Goal: Task Accomplishment & Management: Manage account settings

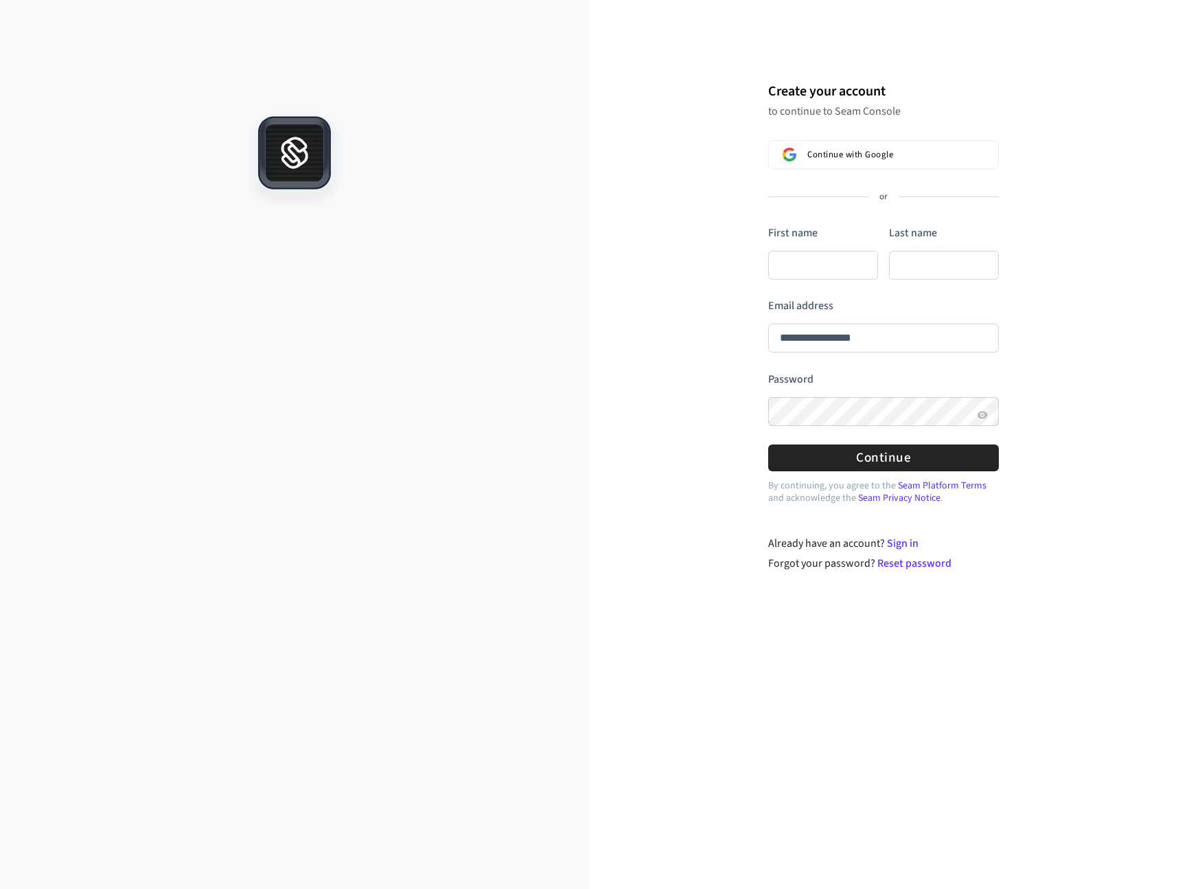
type input "**********"
click at [810, 267] on input "First name" at bounding box center [823, 265] width 110 height 29
click at [827, 167] on button "Continue with Google" at bounding box center [883, 154] width 231 height 29
type input "**********"
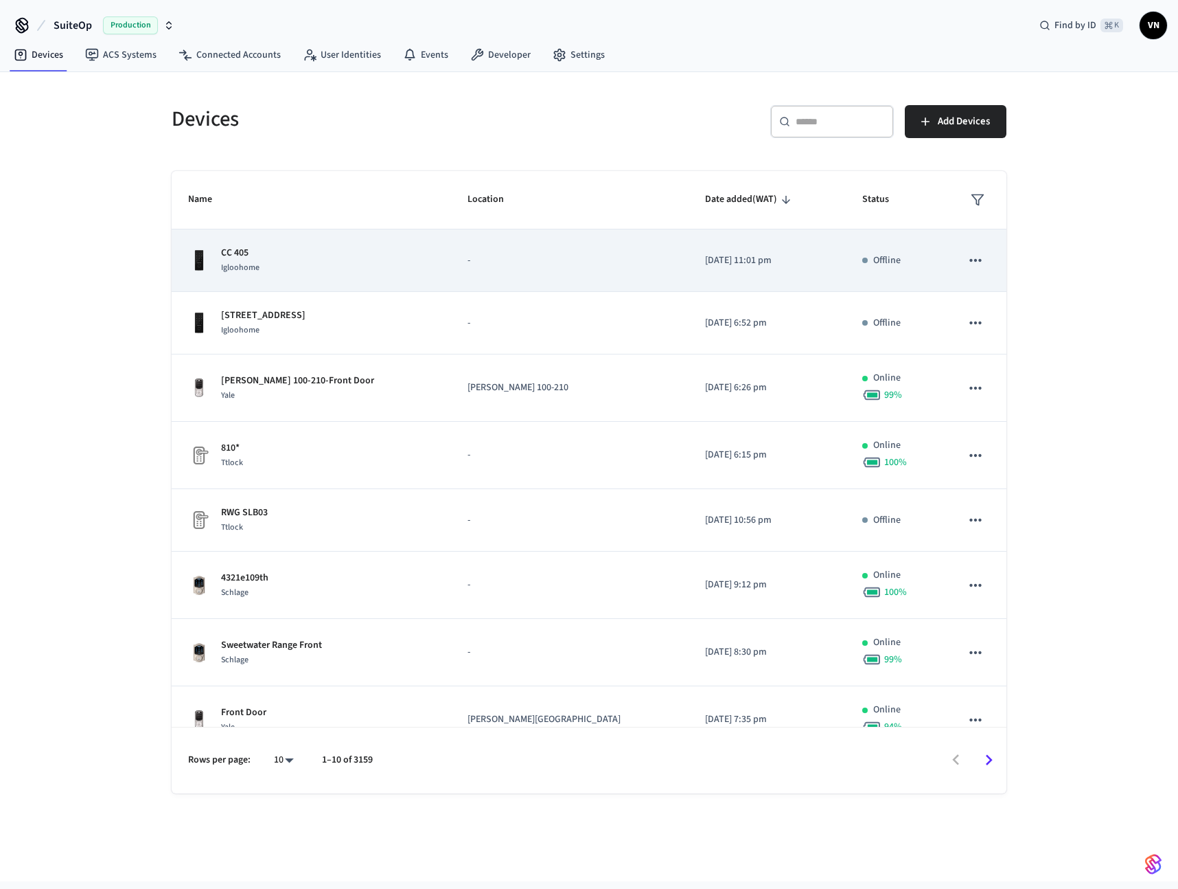
click at [374, 279] on td "CC 405 Igloohome" at bounding box center [311, 260] width 279 height 62
click at [558, 281] on td "-" at bounding box center [570, 260] width 238 height 62
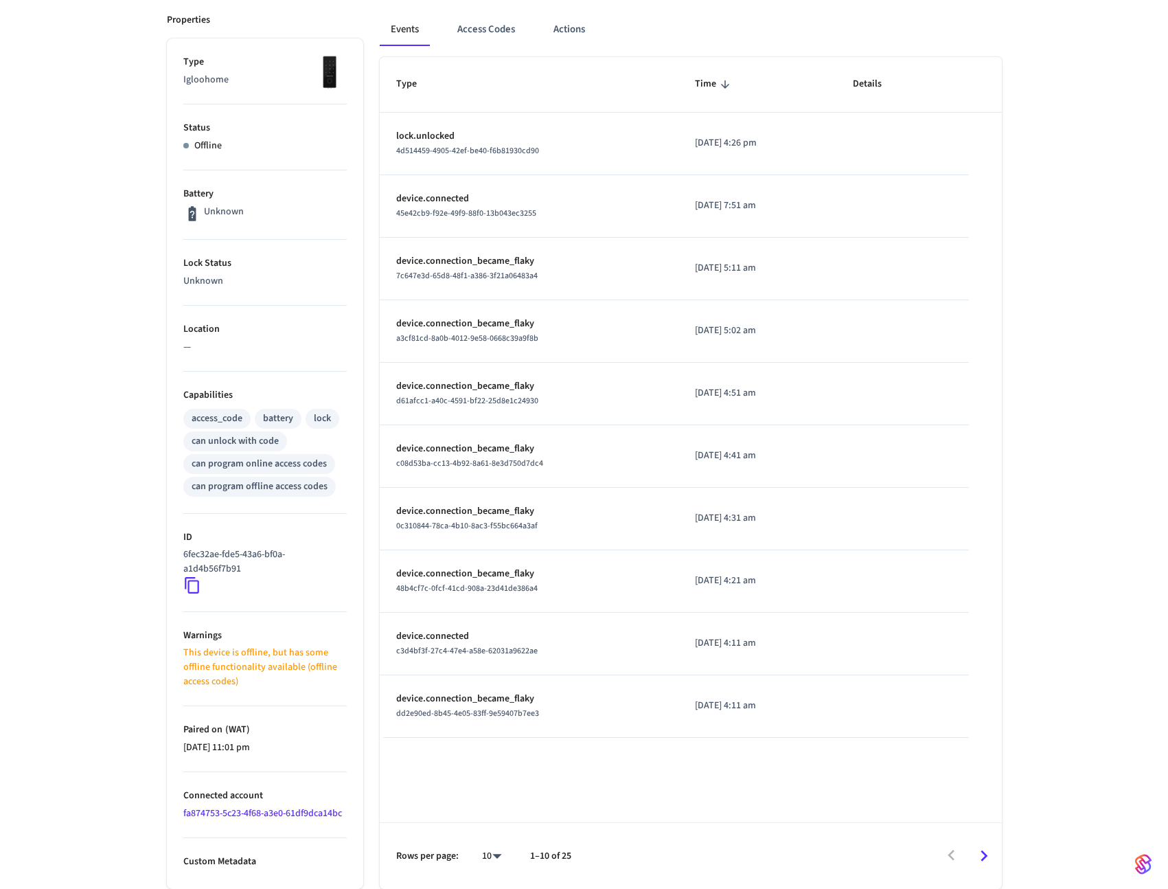
scroll to position [187, 0]
click at [471, 38] on button "Access Codes" at bounding box center [486, 30] width 80 height 33
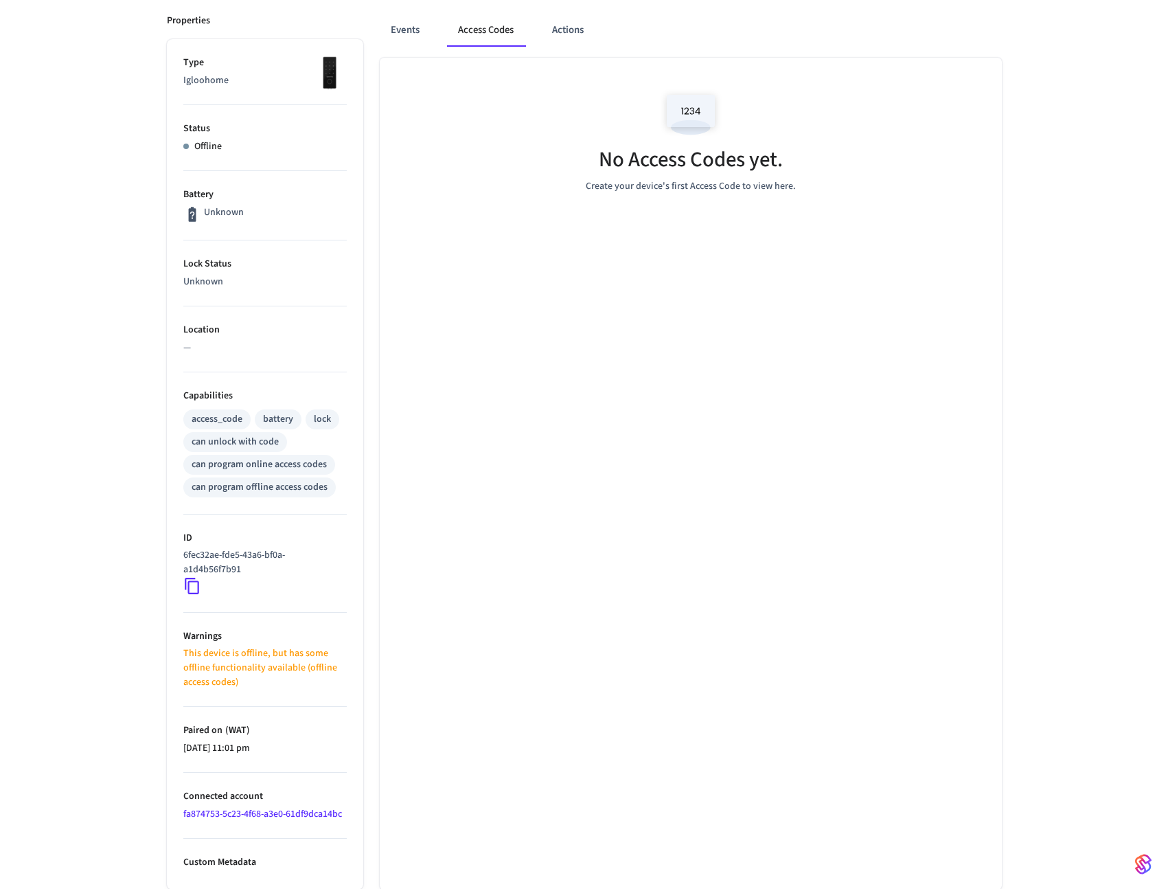
scroll to position [28, 0]
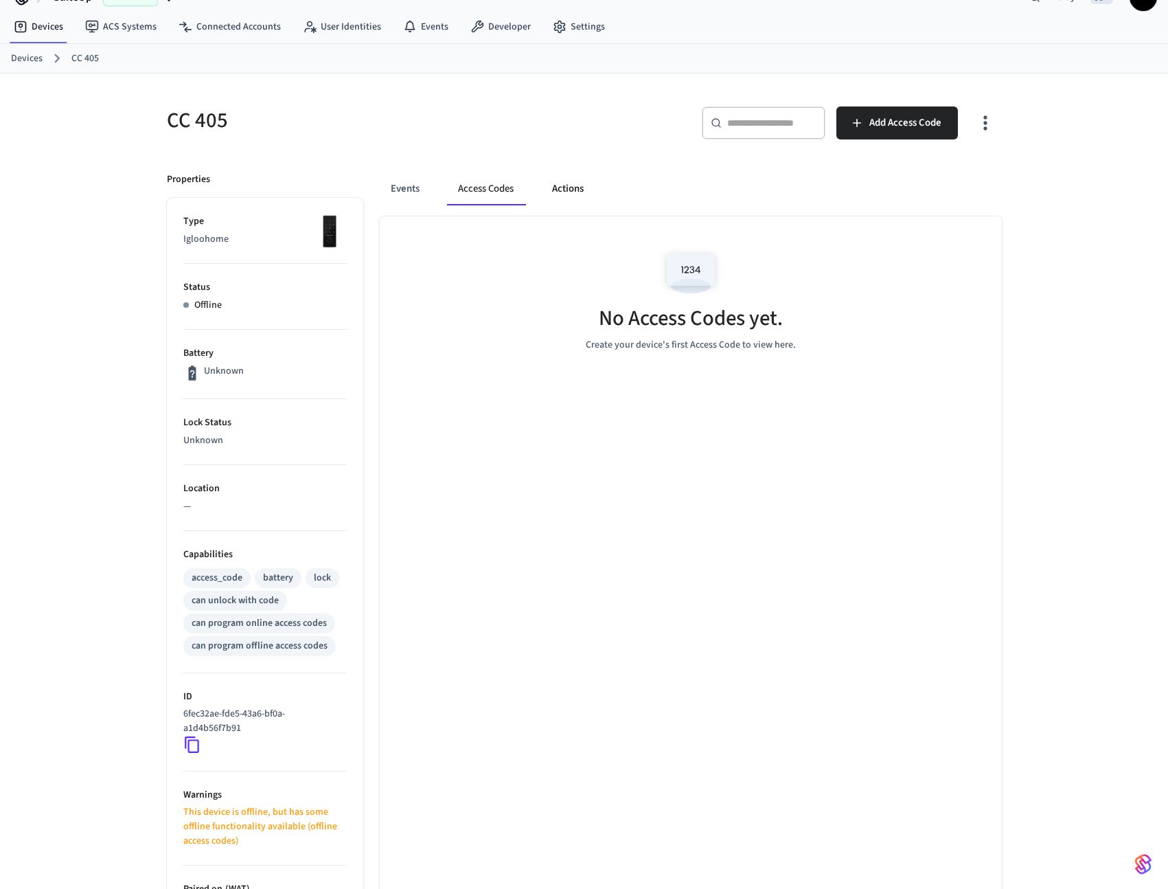
click at [557, 181] on button "Actions" at bounding box center [568, 188] width 54 height 33
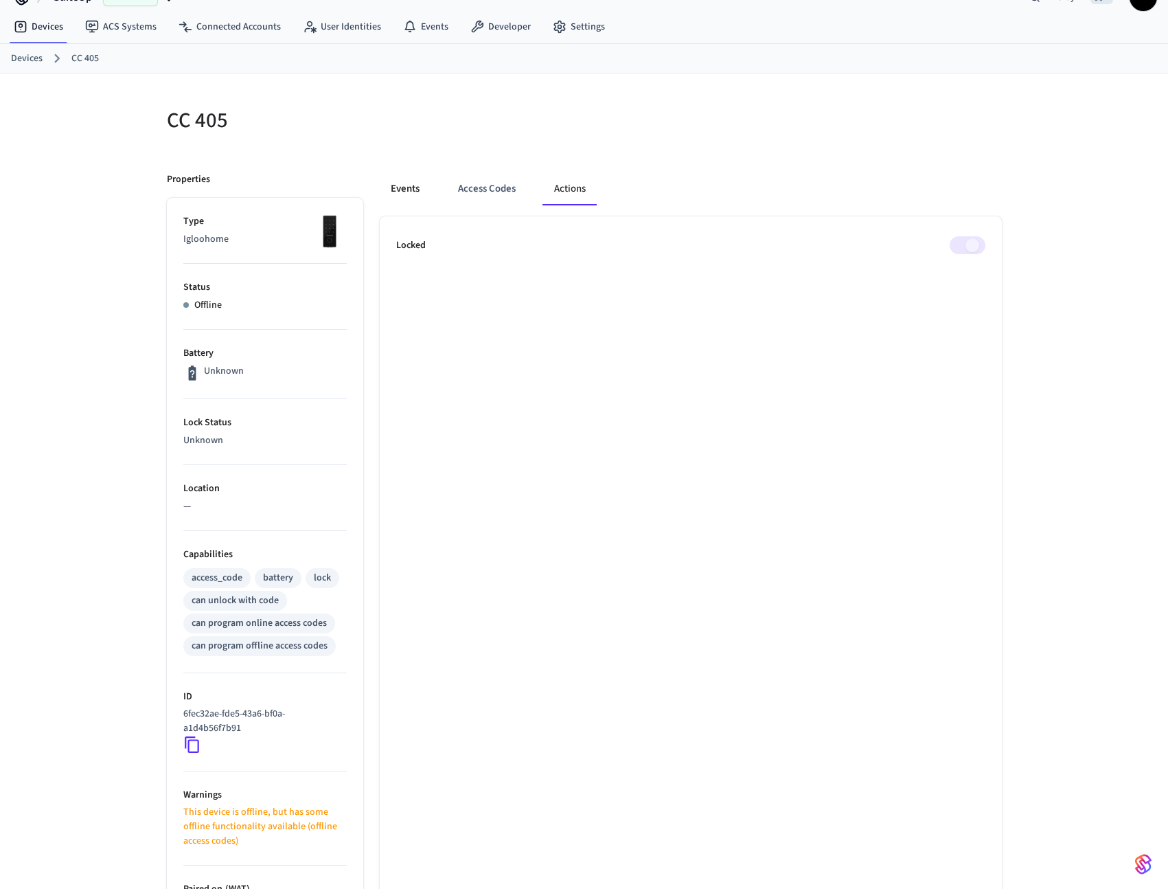
click at [424, 184] on button "Events" at bounding box center [405, 188] width 51 height 33
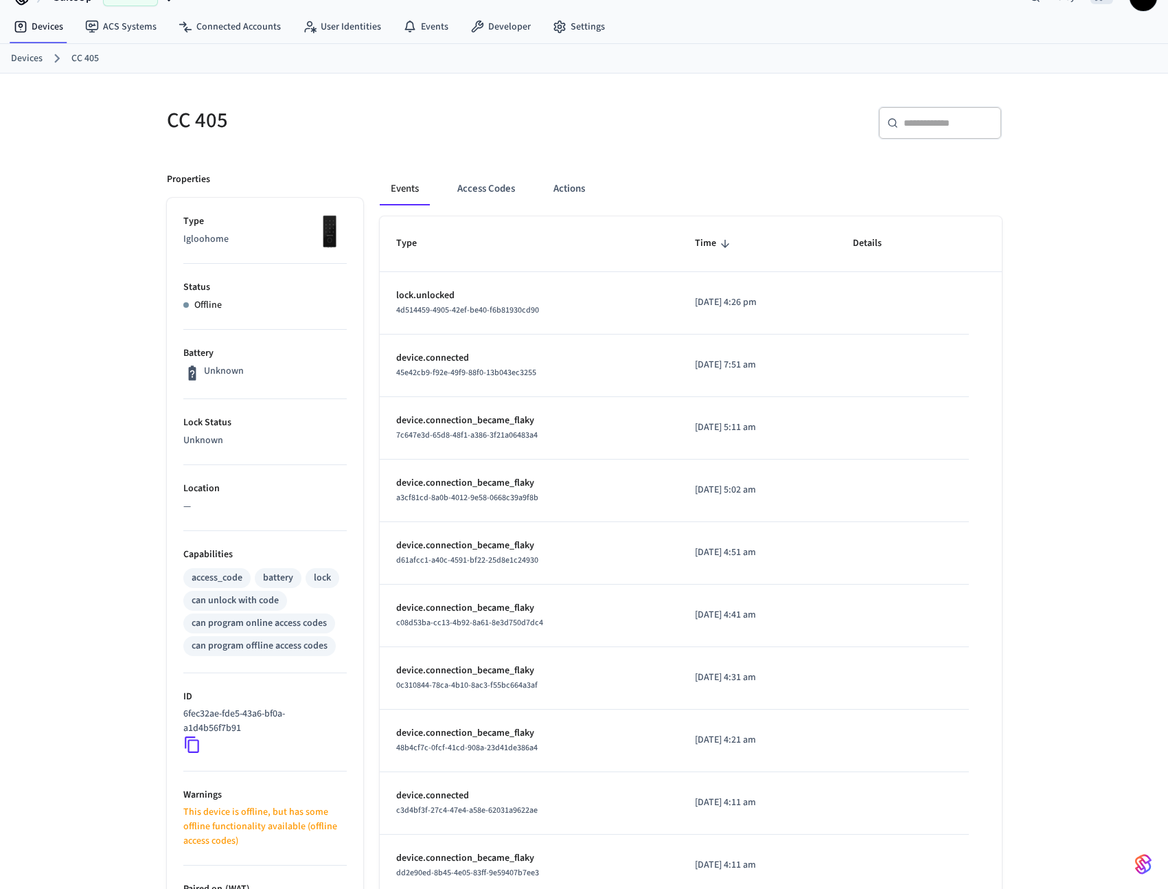
scroll to position [187, 0]
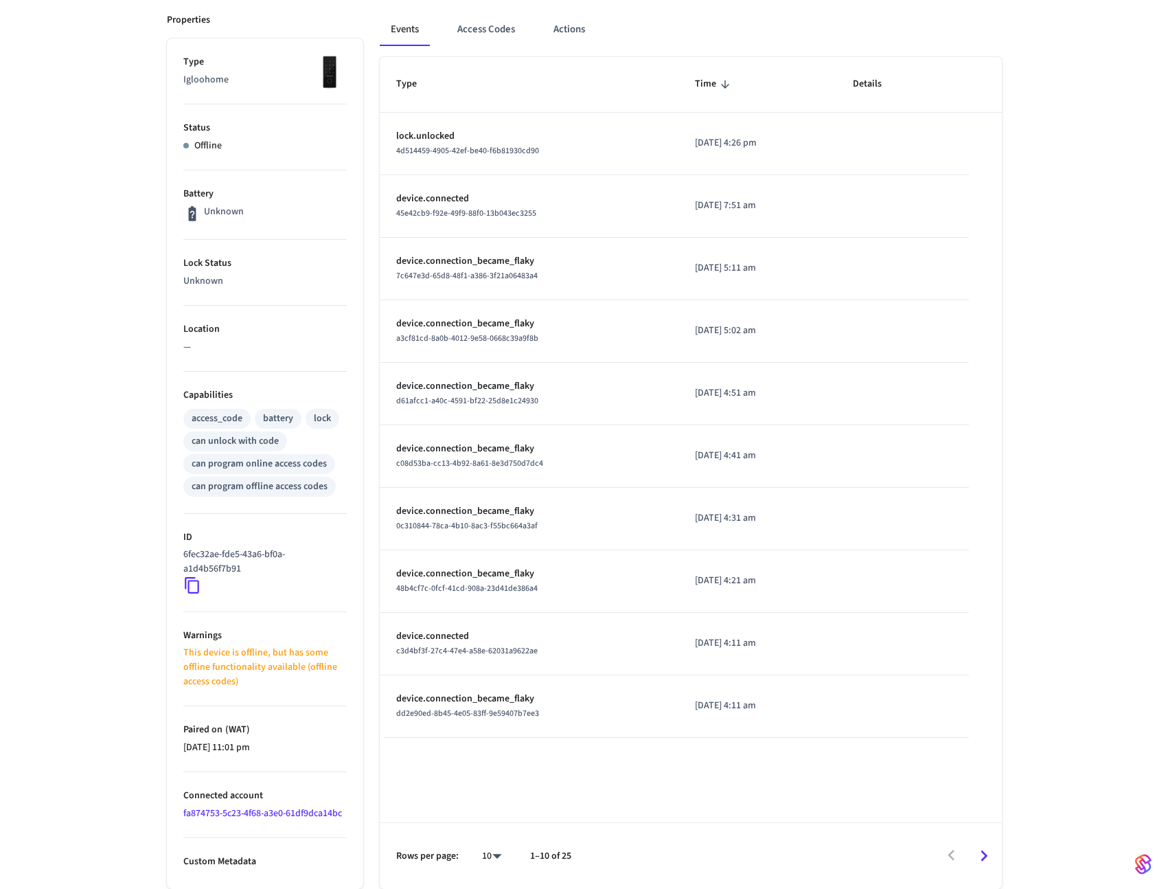
click at [231, 815] on link "fa874753-5c23-4f68-a3e0-61df9dca14bc" at bounding box center [262, 813] width 159 height 14
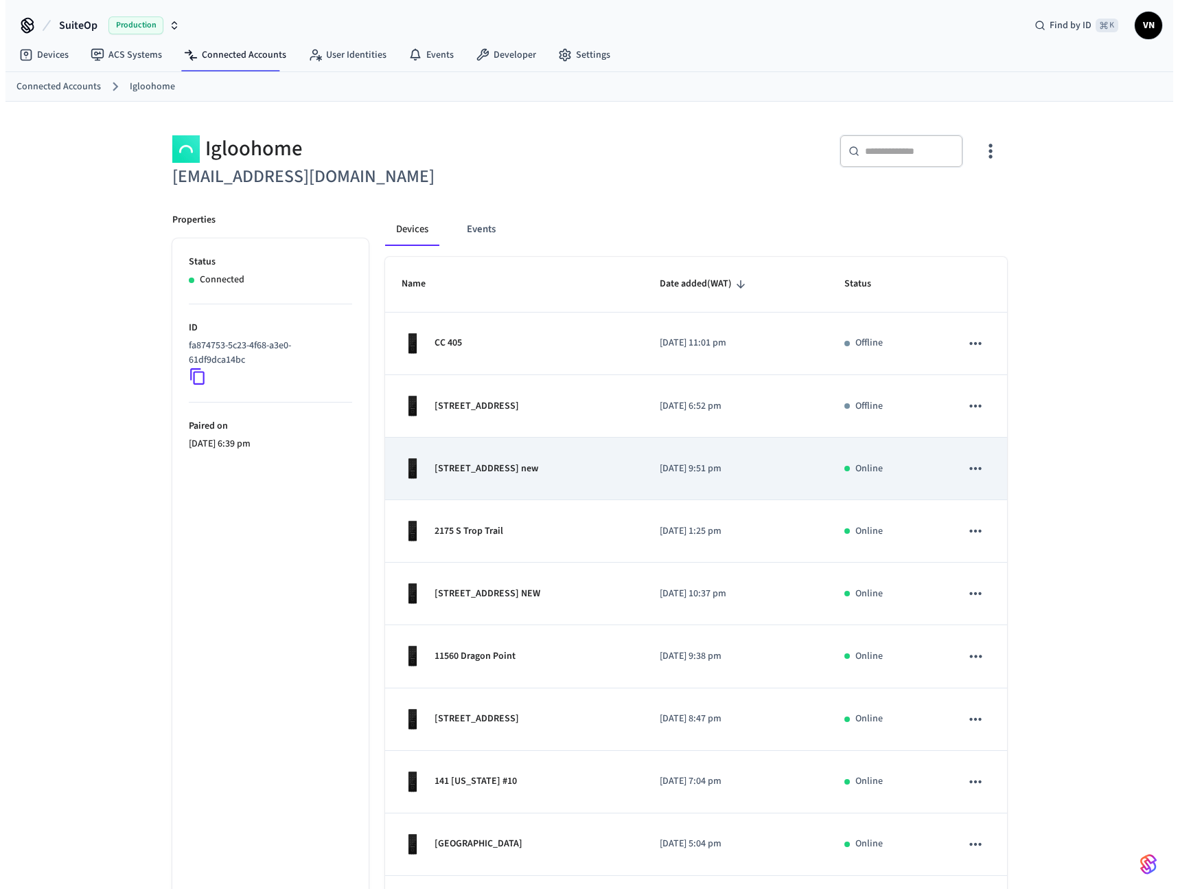
scroll to position [116, 0]
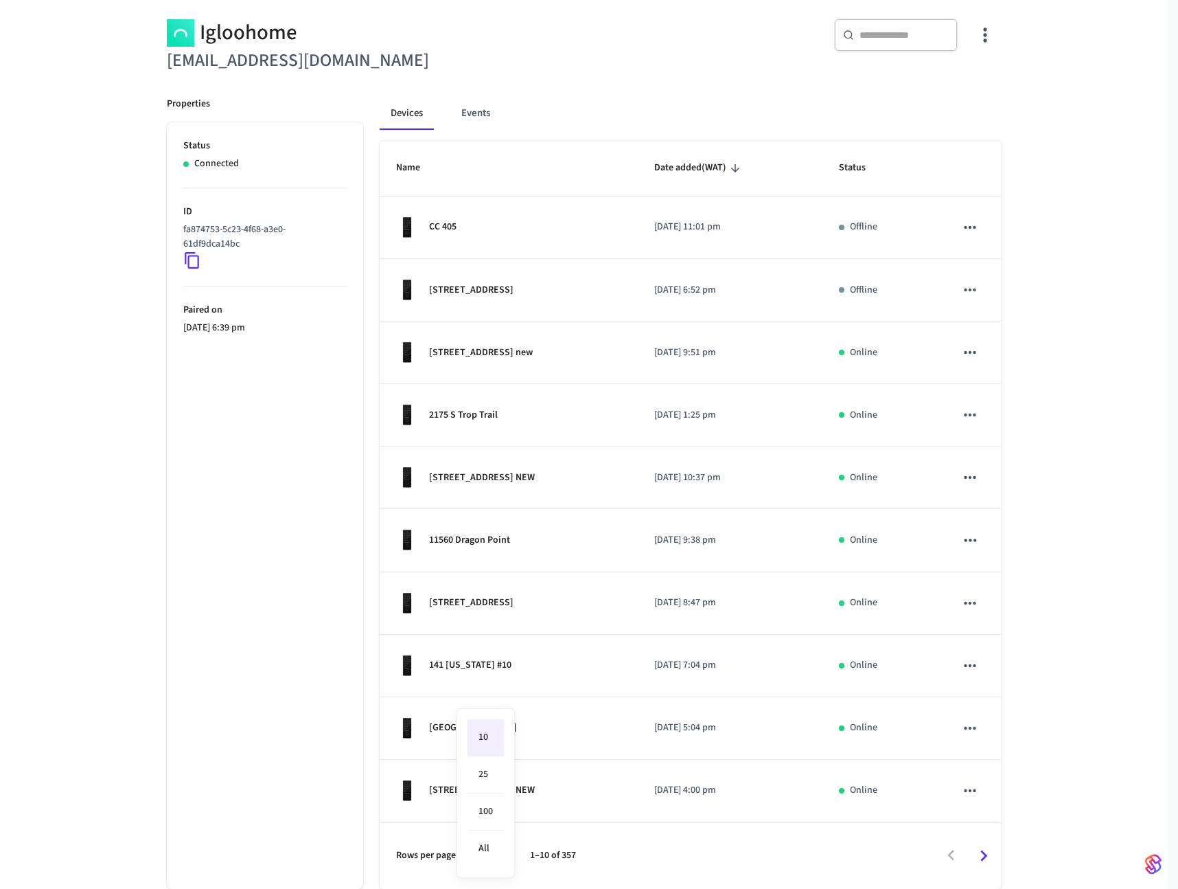
click at [497, 859] on body "SuiteOp Production Find by ID ⌘ K VN Devices ACS Systems Connected Accounts Use…" at bounding box center [589, 386] width 1178 height 1005
click at [477, 838] on li "All" at bounding box center [486, 848] width 36 height 36
type input "**"
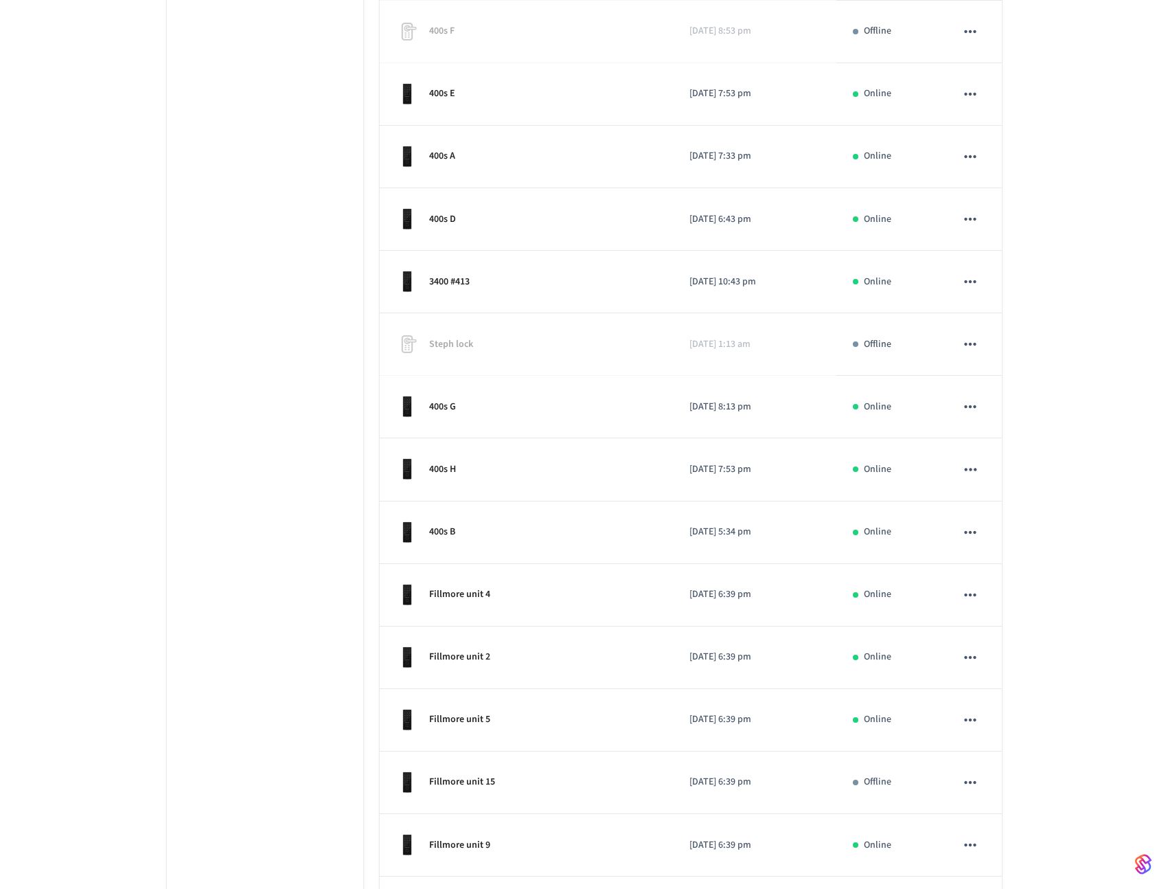
scroll to position [11507, 0]
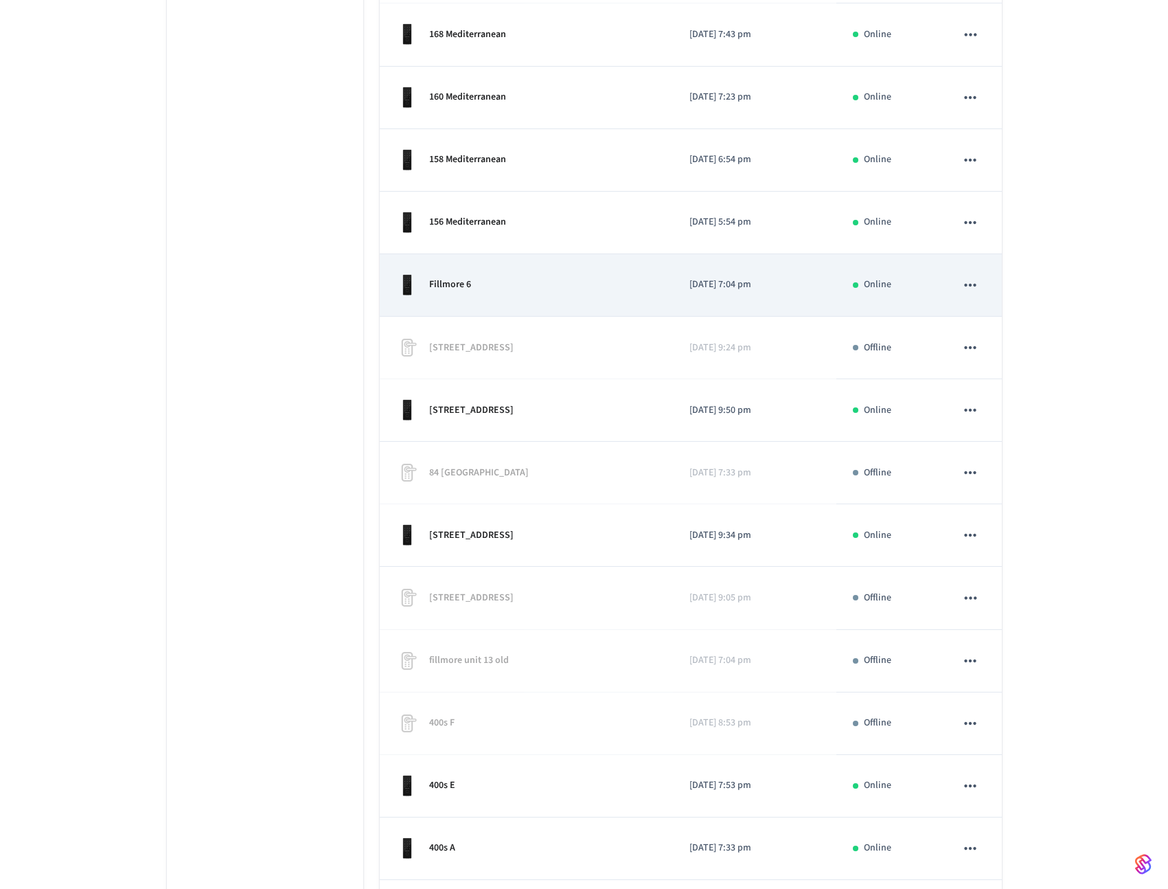
click at [564, 280] on div "Fillmore 6" at bounding box center [526, 285] width 260 height 22
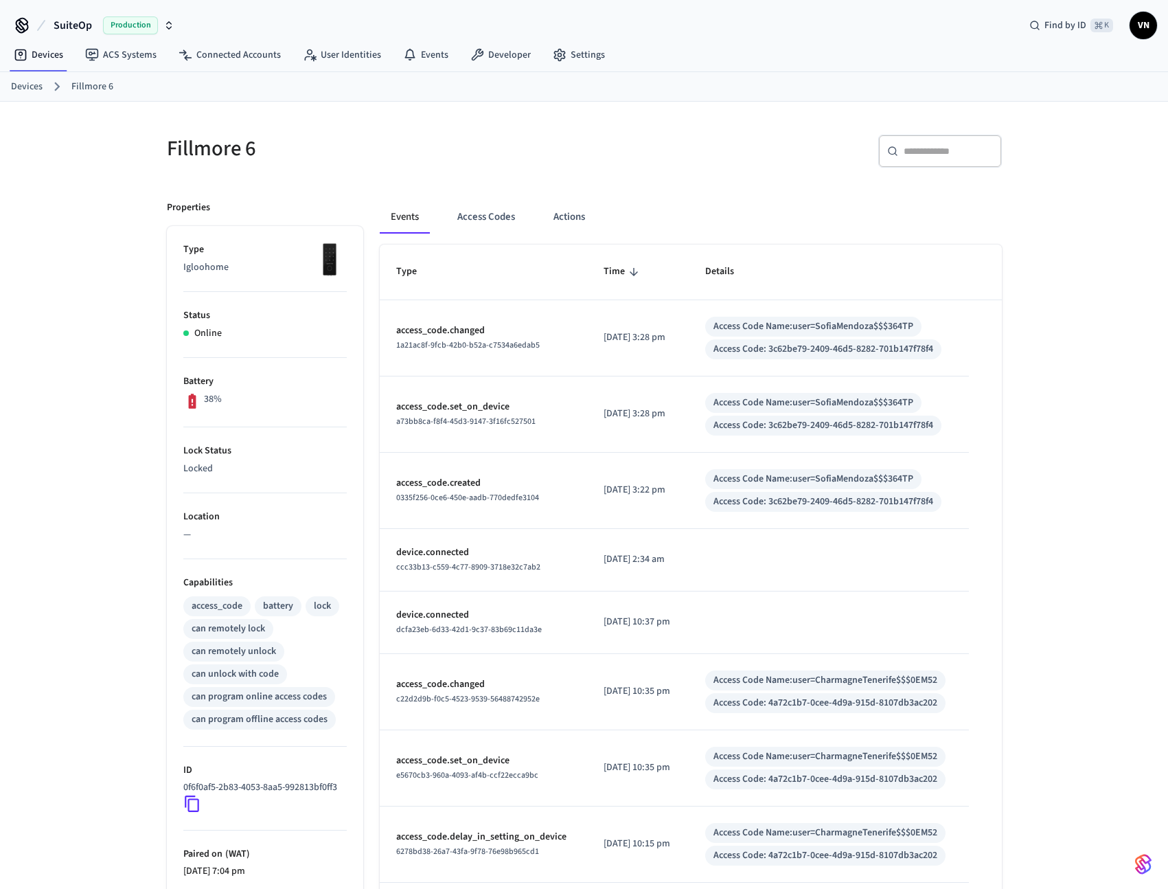
scroll to position [185, 0]
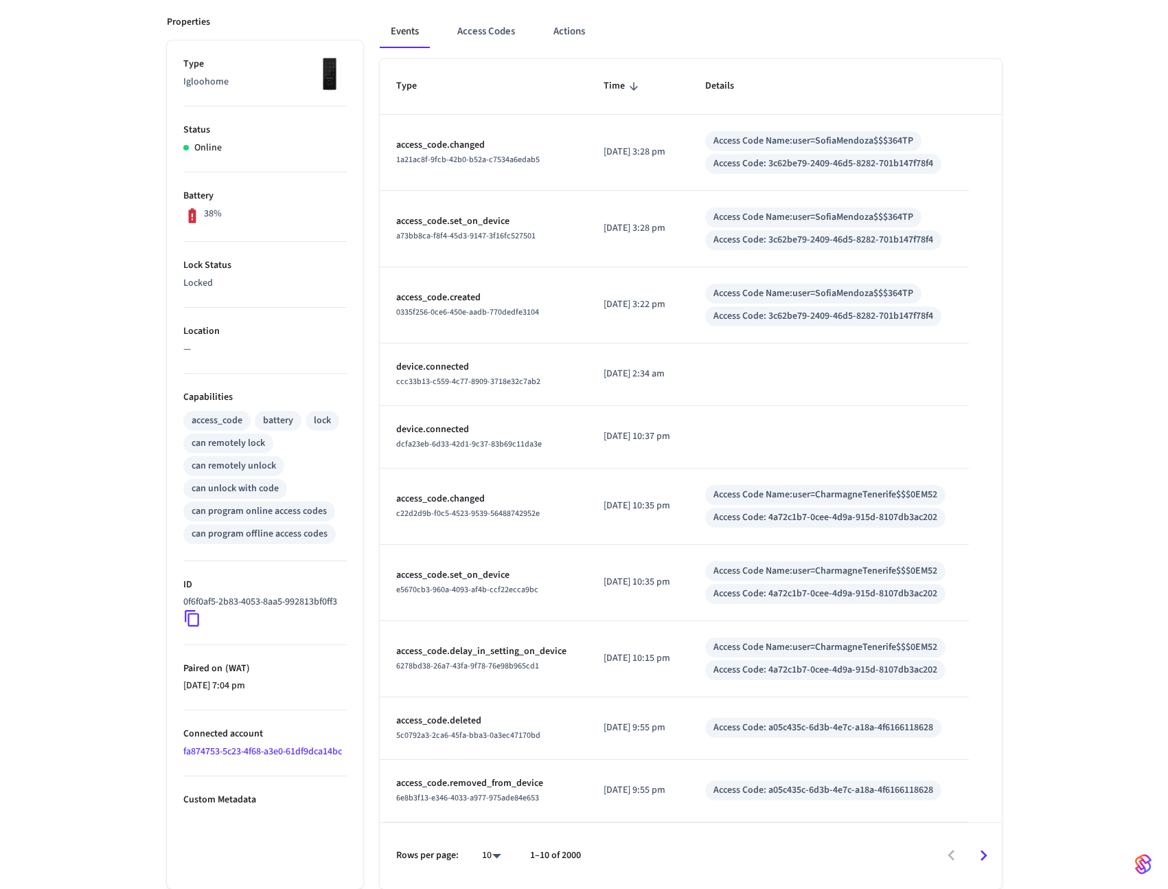
click at [226, 801] on p "Custom Metadata" at bounding box center [264, 799] width 163 height 14
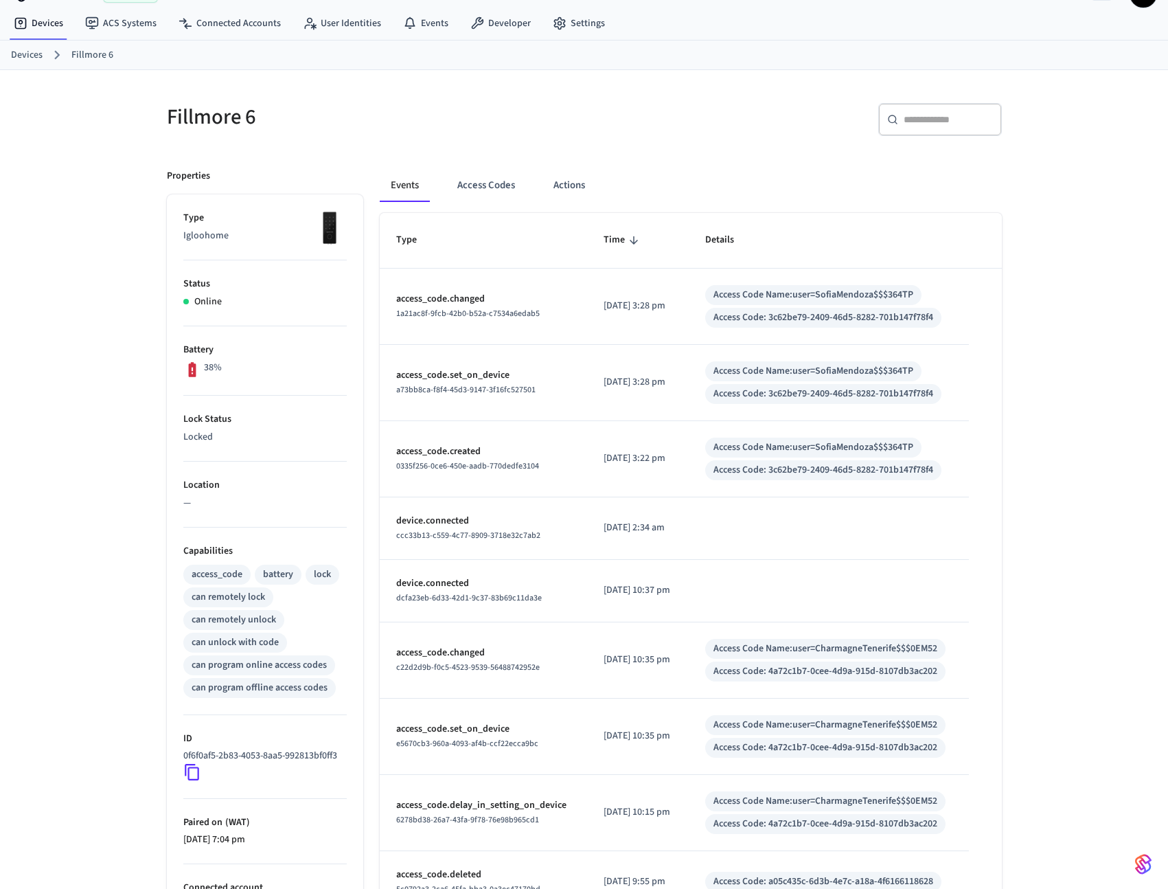
scroll to position [0, 0]
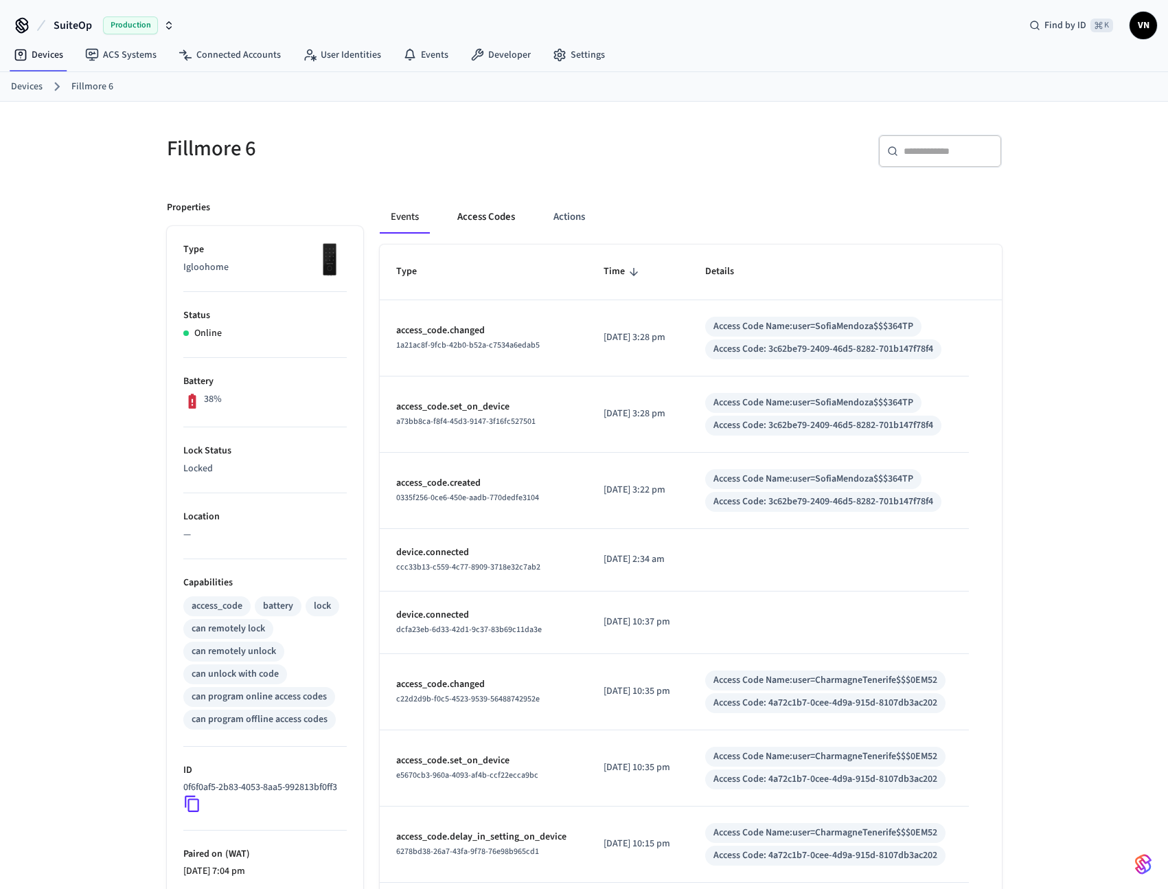
click at [492, 217] on button "Access Codes" at bounding box center [486, 217] width 80 height 33
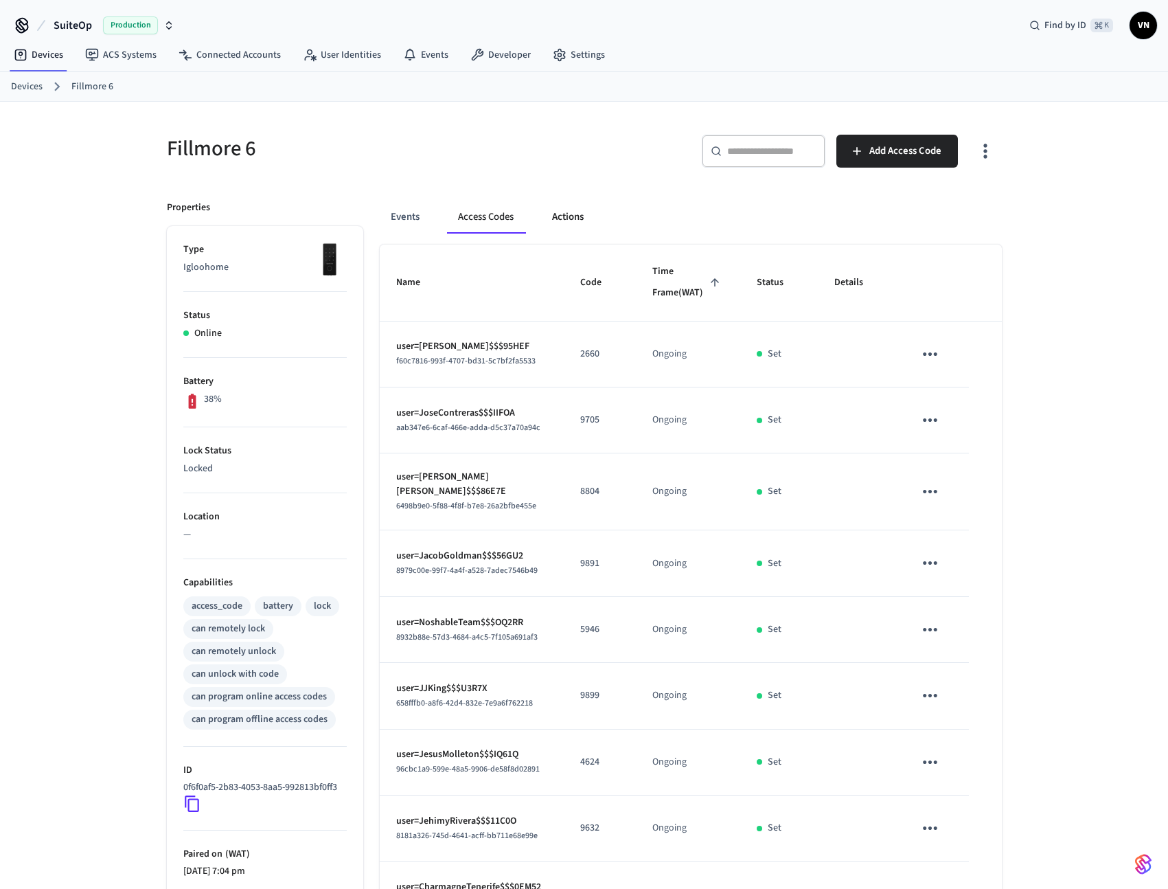
click at [580, 228] on button "Actions" at bounding box center [568, 217] width 54 height 33
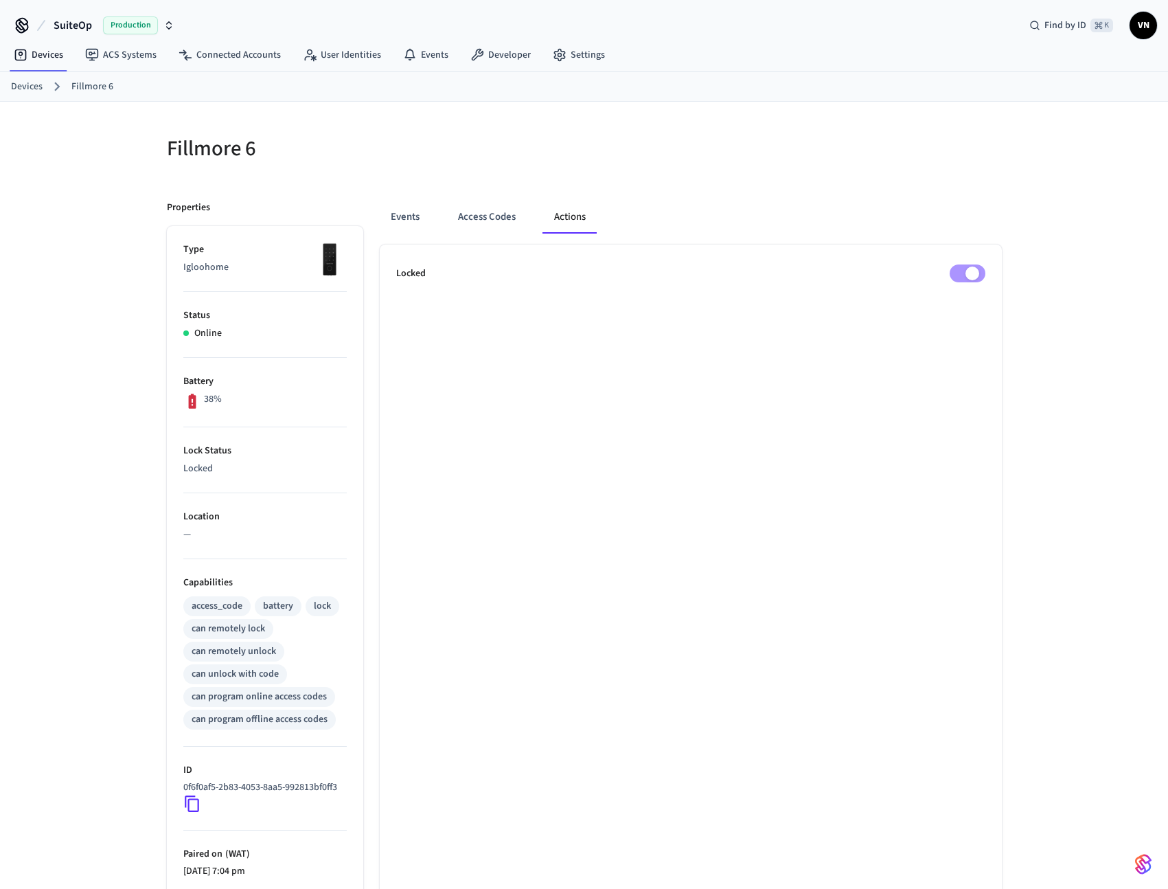
click at [32, 90] on link "Devices" at bounding box center [27, 87] width 32 height 14
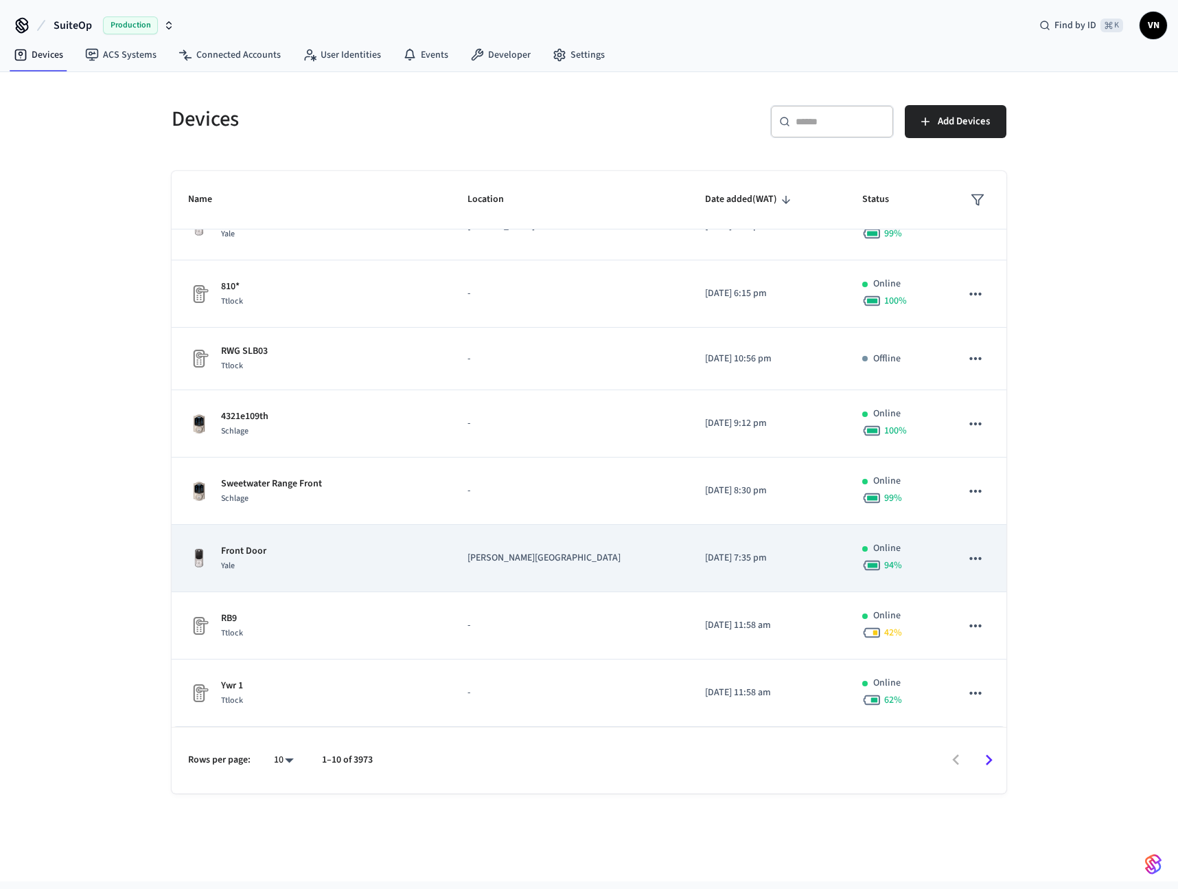
scroll to position [153, 0]
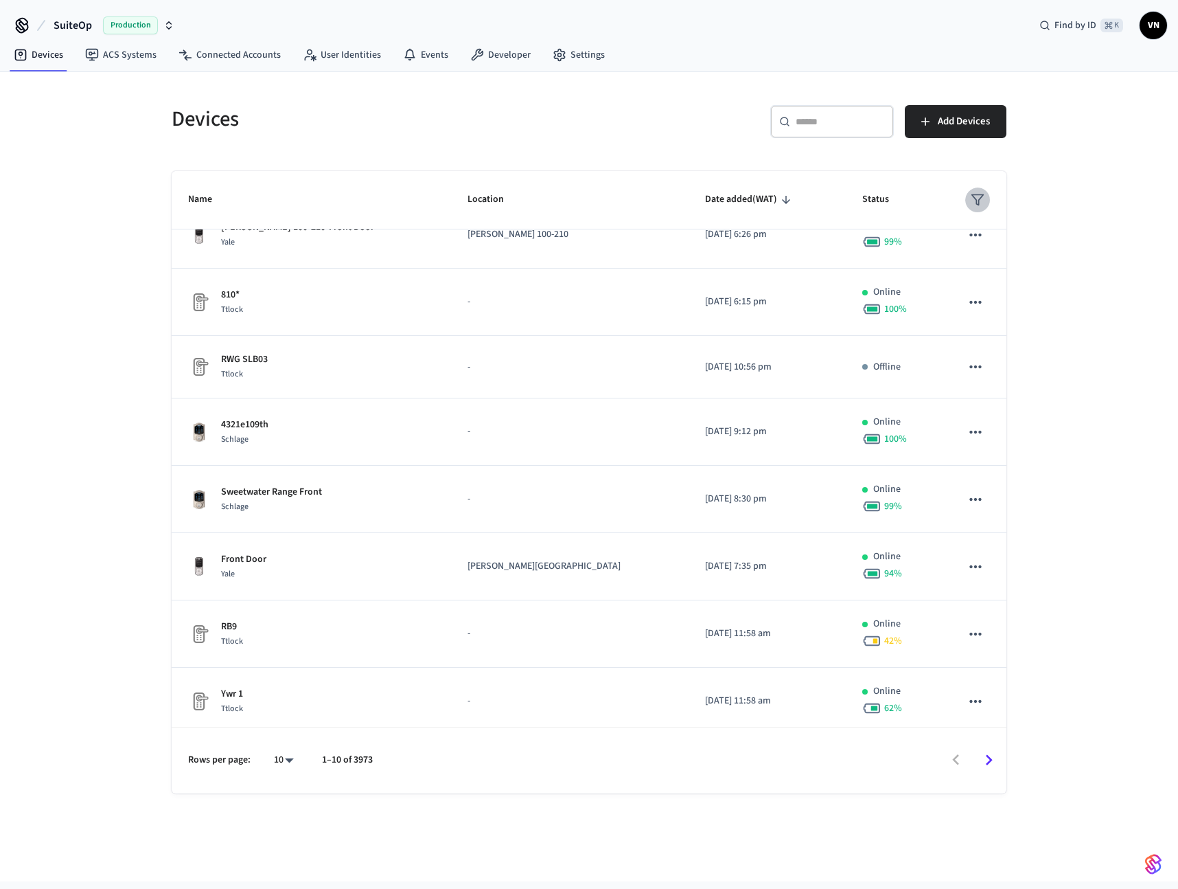
click at [976, 203] on button "sticky table" at bounding box center [977, 199] width 25 height 25
click at [991, 310] on li "Unmanaged" at bounding box center [1002, 315] width 72 height 37
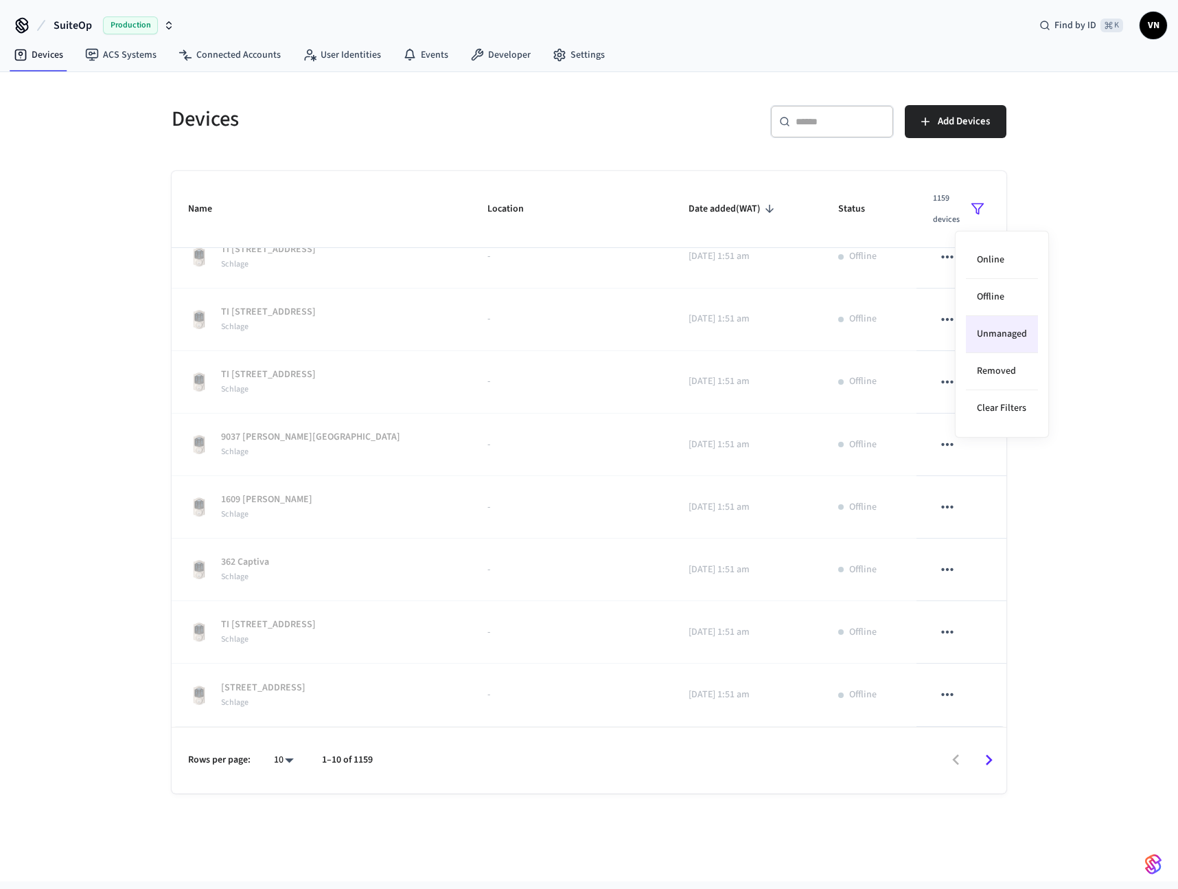
click at [1132, 418] on div at bounding box center [589, 444] width 1178 height 889
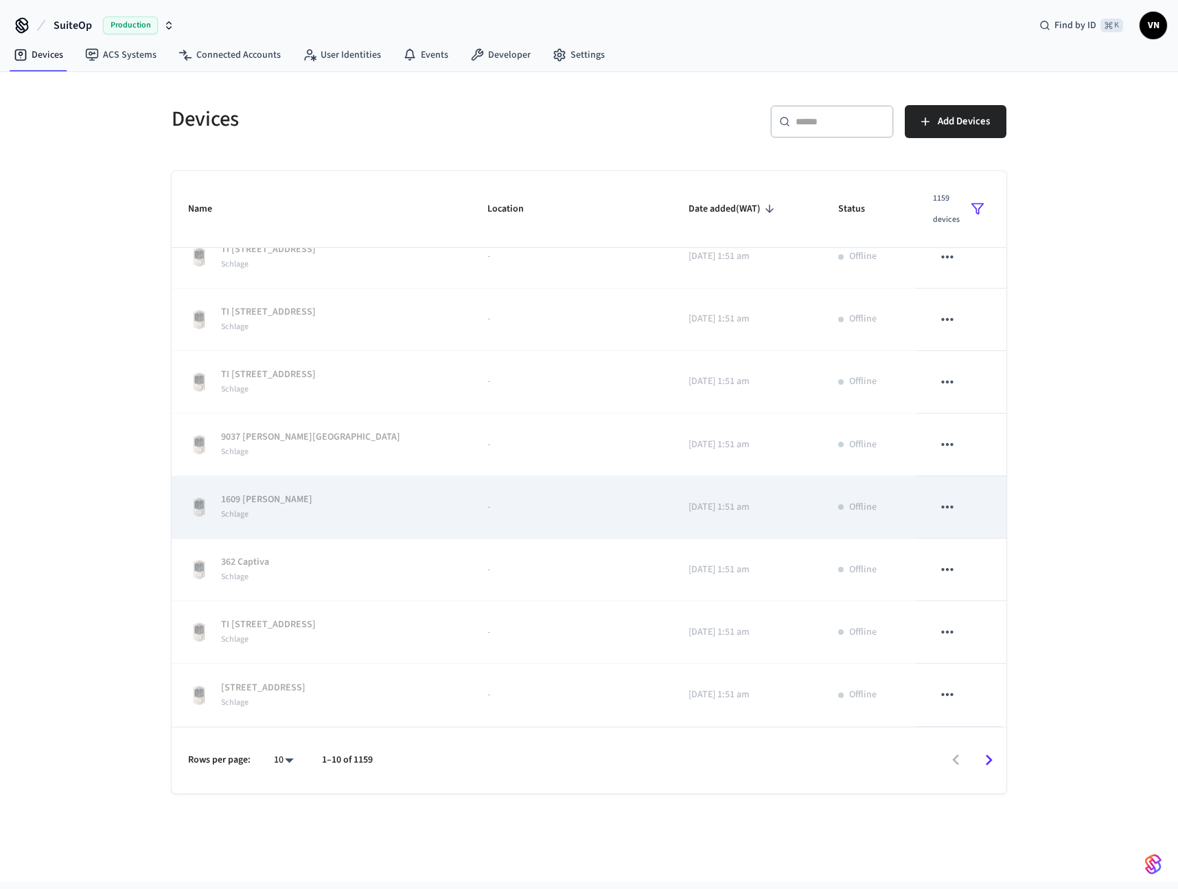
scroll to position [0, 0]
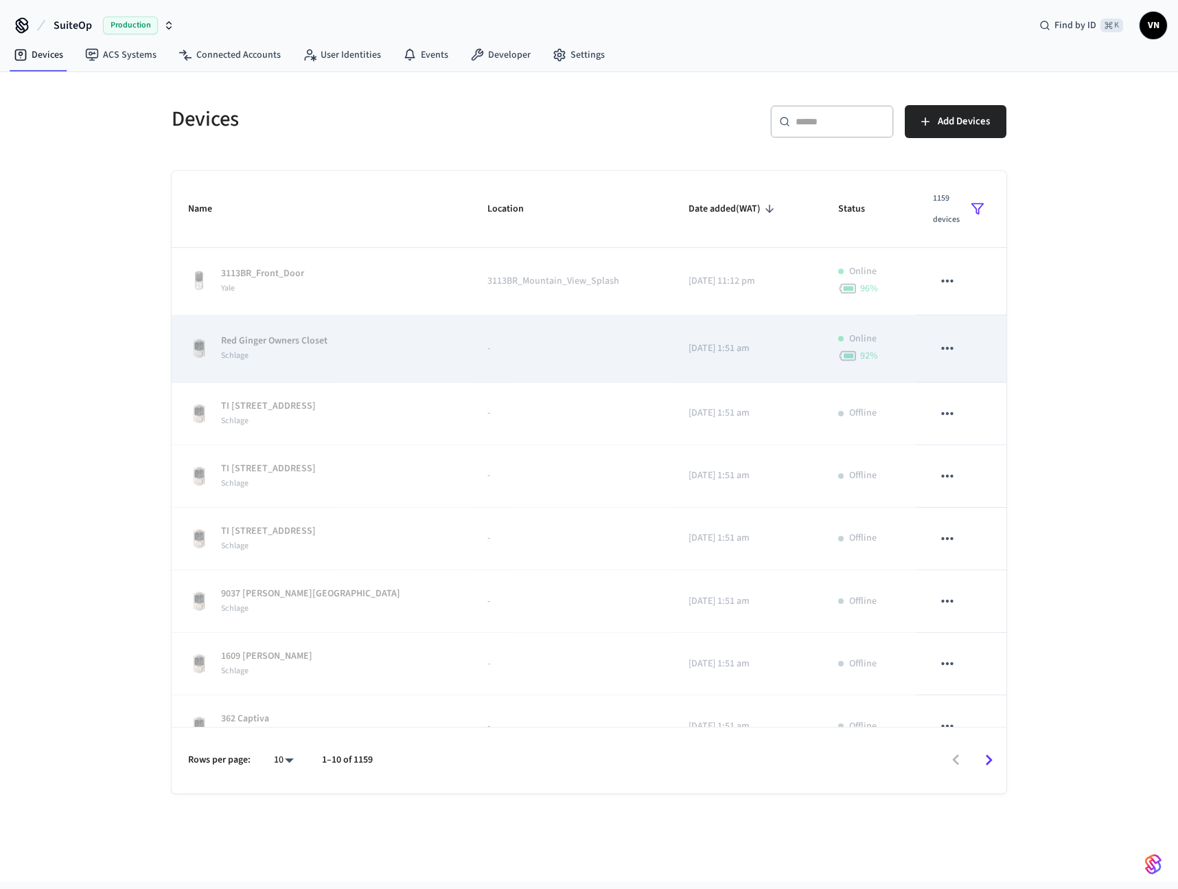
click at [580, 369] on td "-" at bounding box center [571, 348] width 201 height 67
click at [698, 358] on td "[DATE] 1:51 am" at bounding box center [747, 348] width 150 height 67
click at [939, 347] on icon "sticky table" at bounding box center [948, 348] width 18 height 18
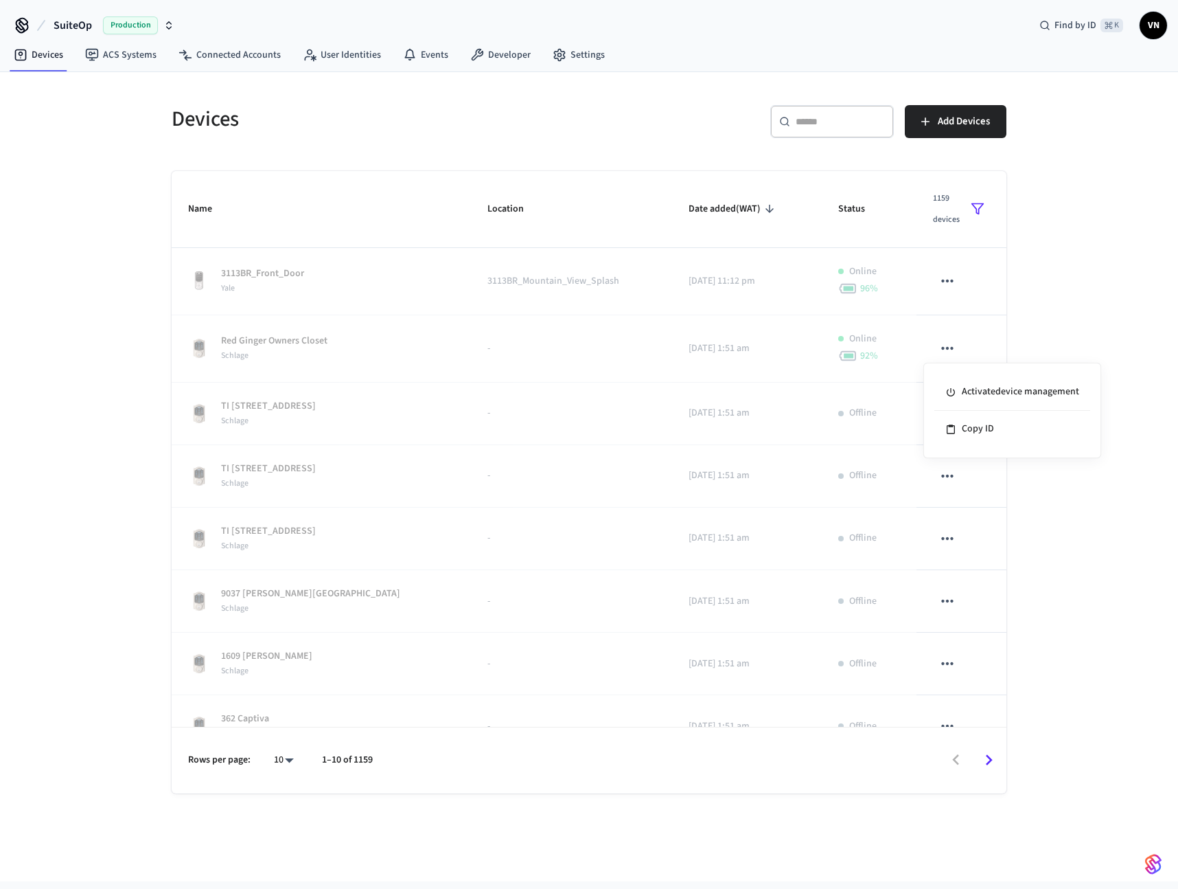
click at [827, 371] on div at bounding box center [589, 444] width 1178 height 889
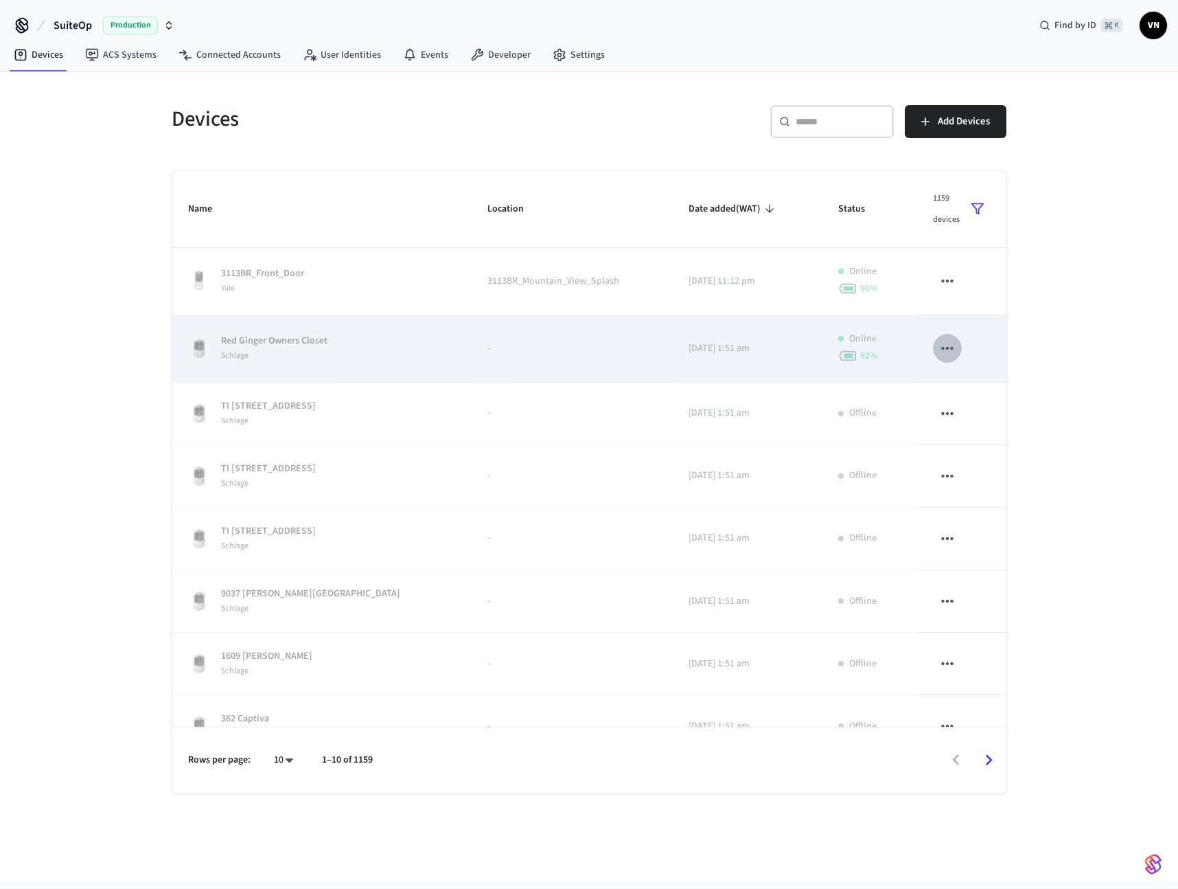
click at [941, 348] on icon "sticky table" at bounding box center [947, 348] width 12 height 3
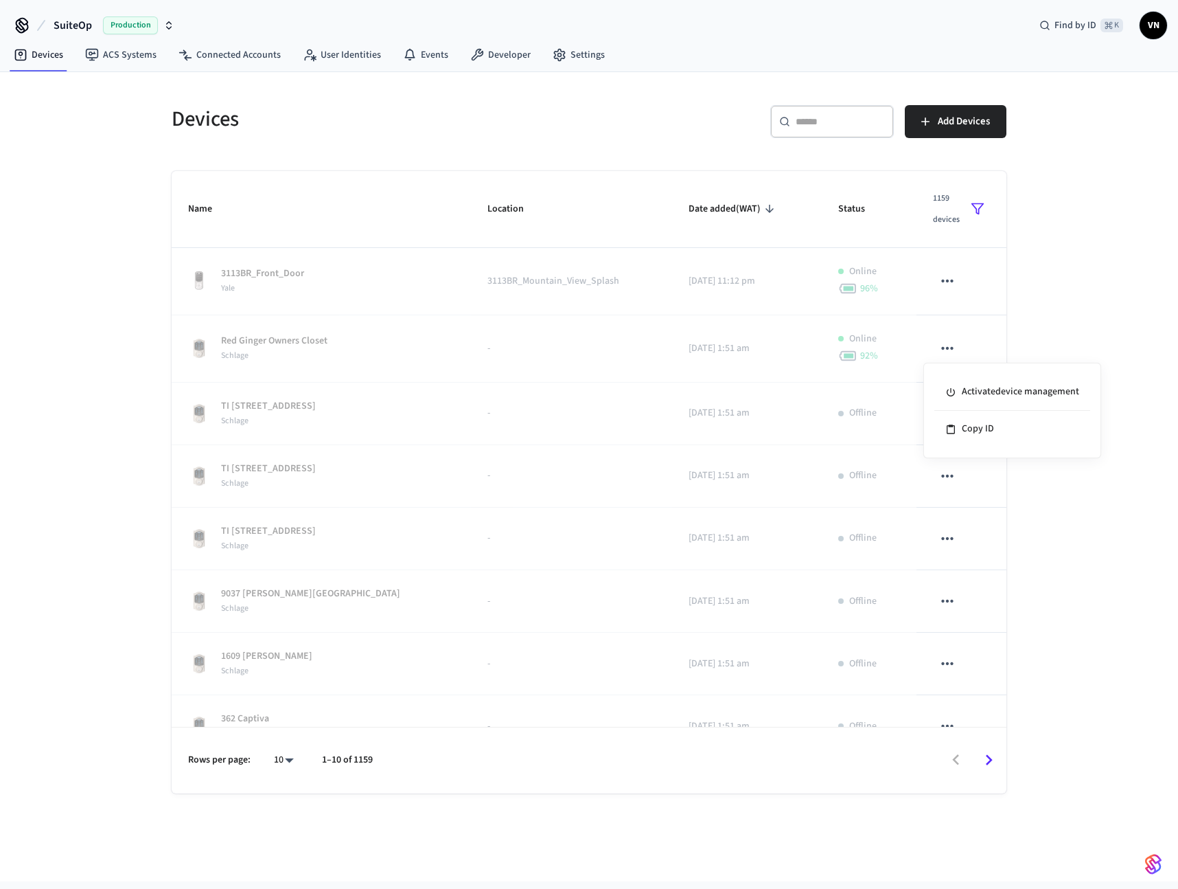
click at [564, 440] on div at bounding box center [589, 444] width 1178 height 889
click at [973, 204] on polygon "sticky table" at bounding box center [978, 209] width 12 height 10
click at [992, 362] on li "Removed" at bounding box center [1002, 371] width 72 height 37
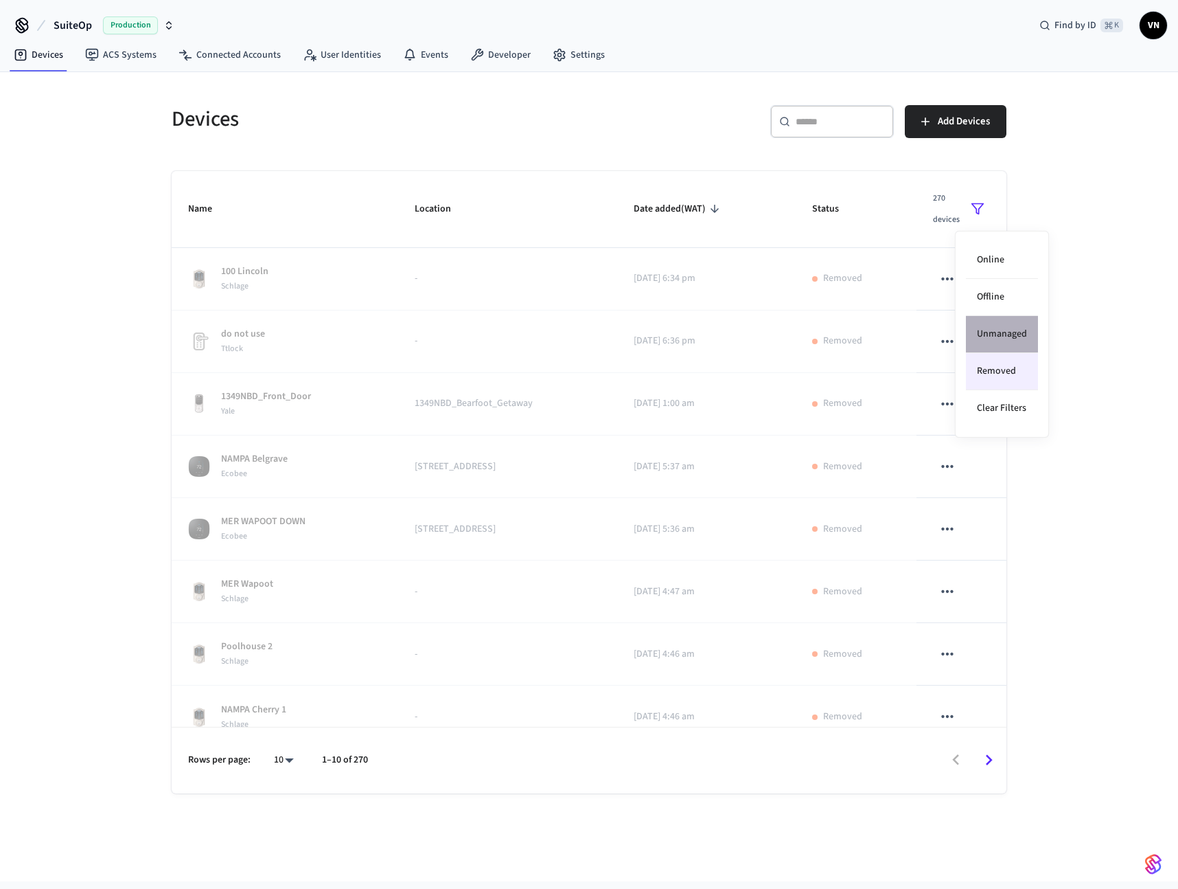
click at [1015, 339] on li "Unmanaged" at bounding box center [1002, 334] width 72 height 37
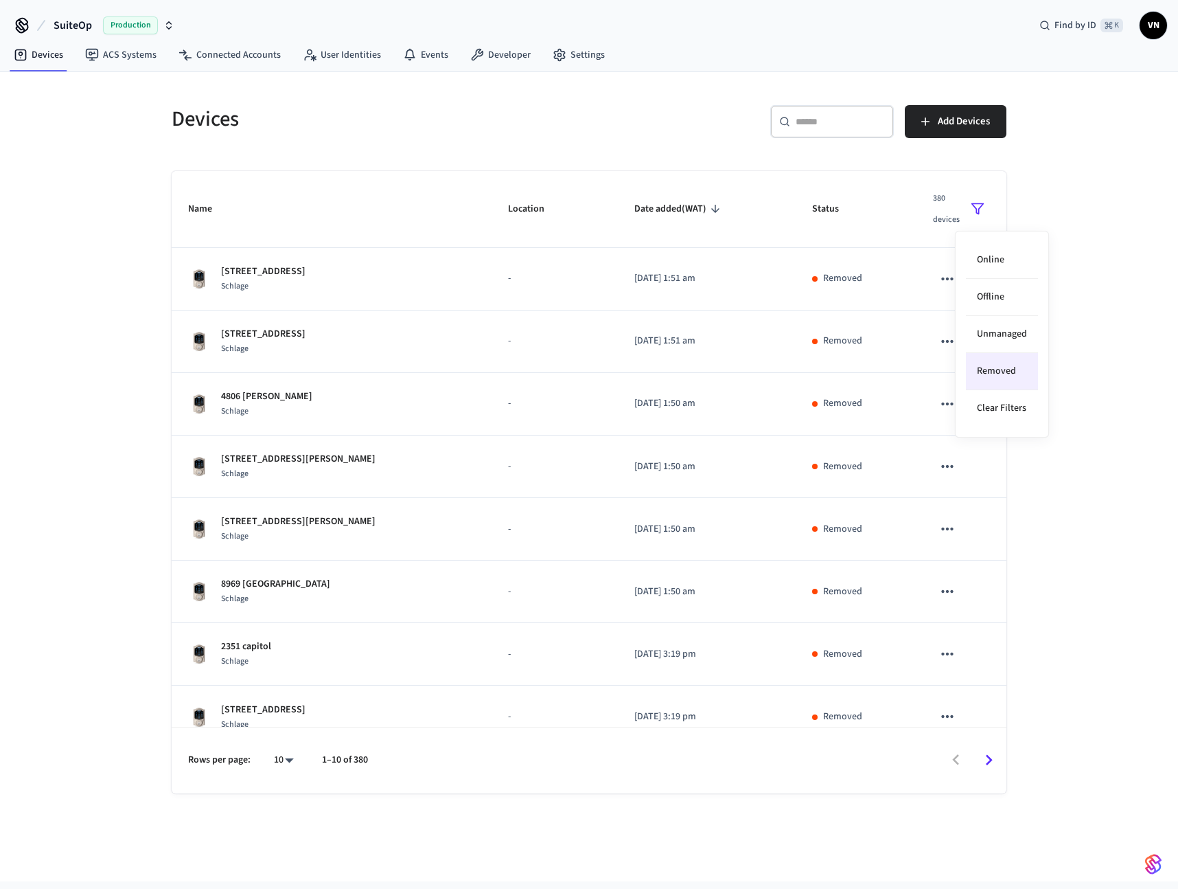
click at [826, 375] on div at bounding box center [589, 444] width 1178 height 889
click at [971, 209] on icon "sticky table" at bounding box center [978, 209] width 14 height 14
click at [996, 374] on li "Removed" at bounding box center [1002, 371] width 72 height 37
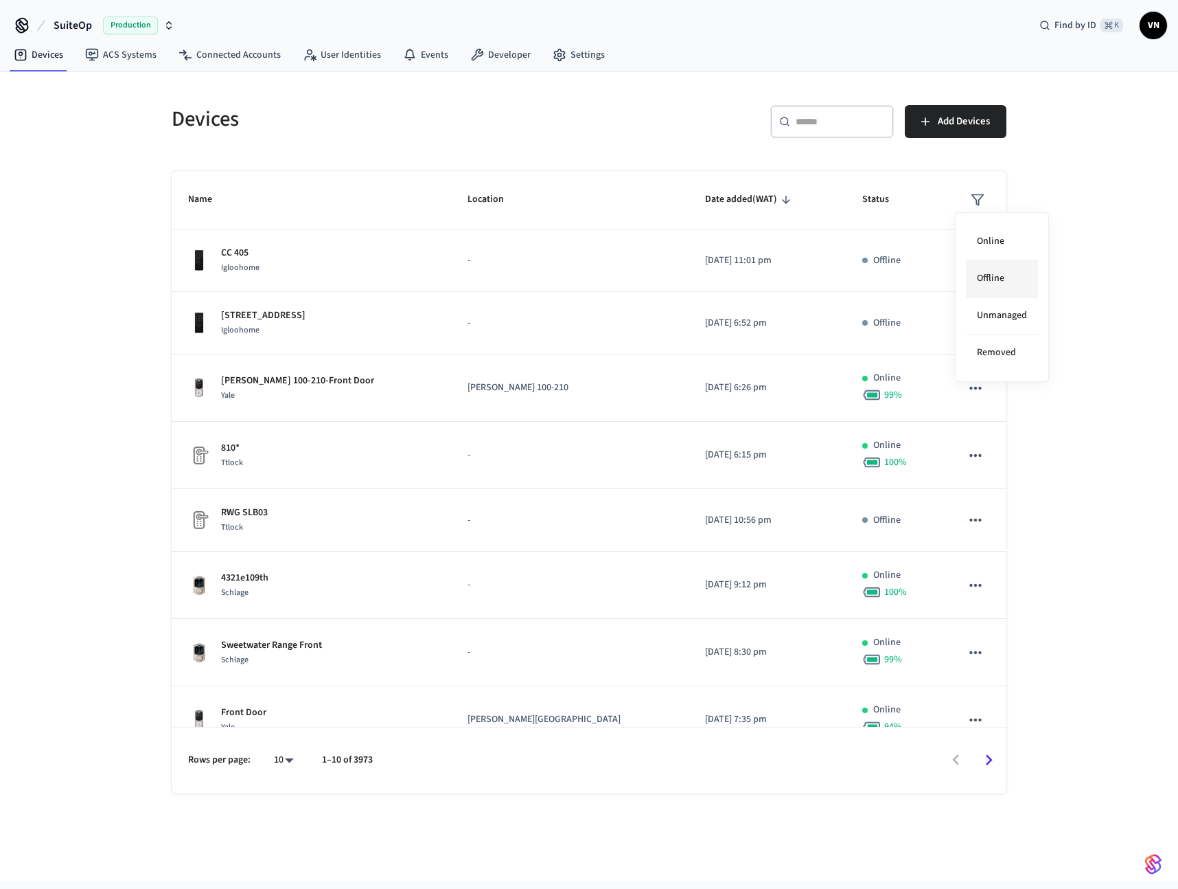
click at [994, 281] on li "Offline" at bounding box center [1002, 278] width 72 height 37
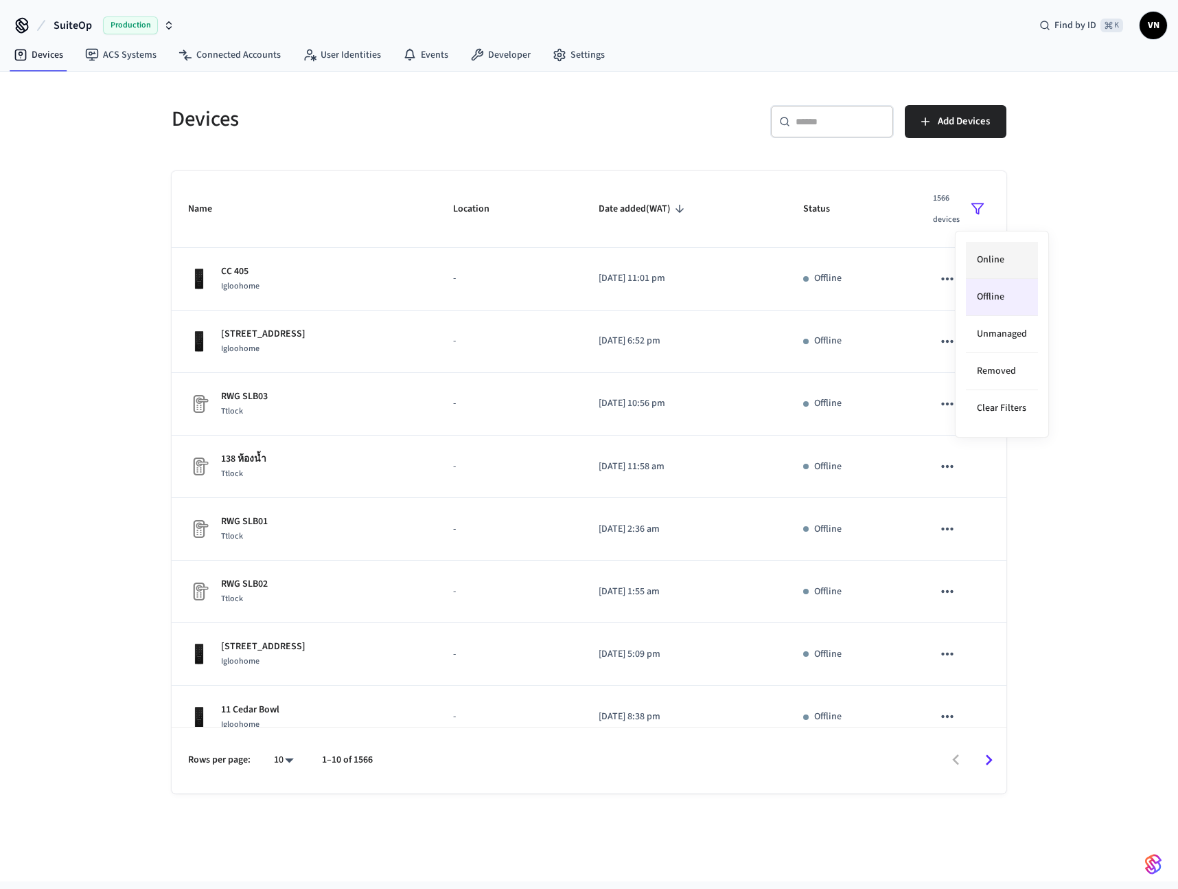
click at [993, 260] on li "Online" at bounding box center [1002, 260] width 72 height 37
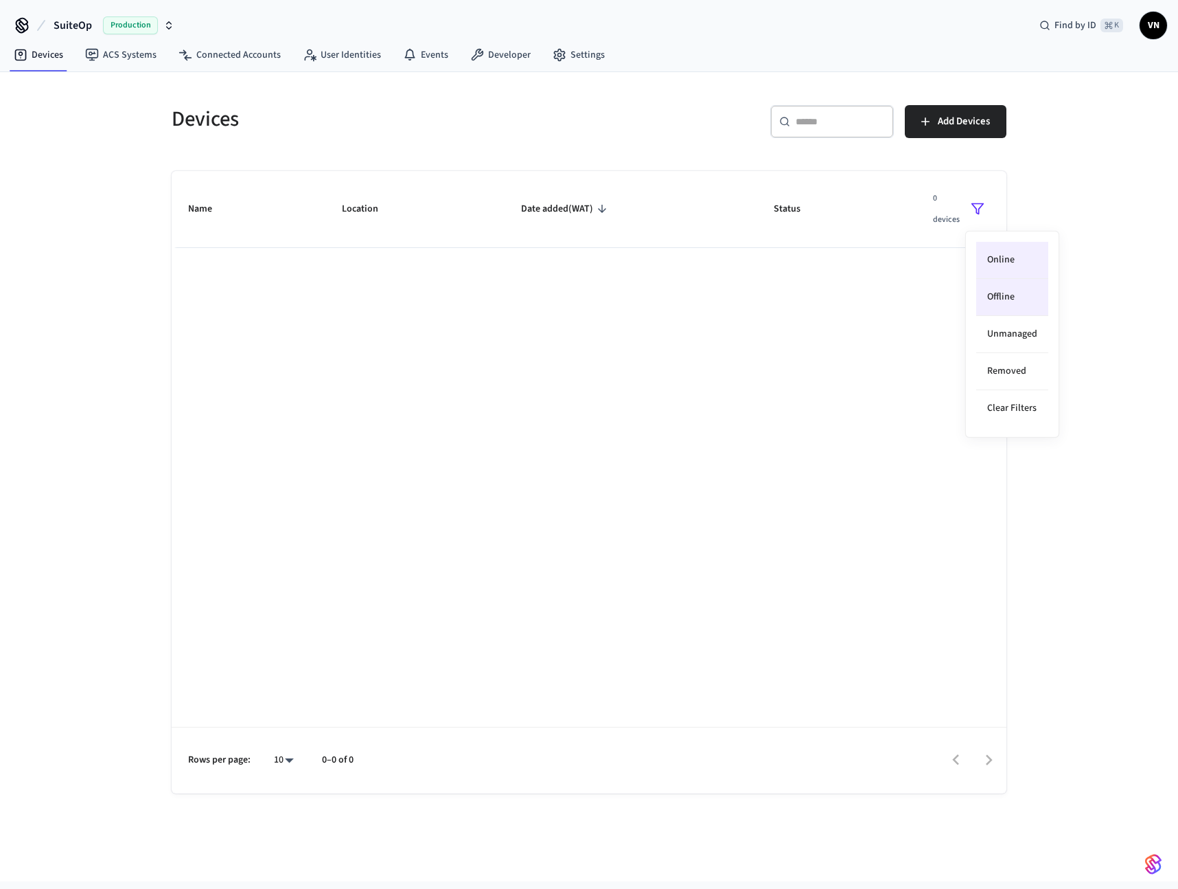
click at [996, 291] on li "Offline" at bounding box center [1012, 297] width 72 height 37
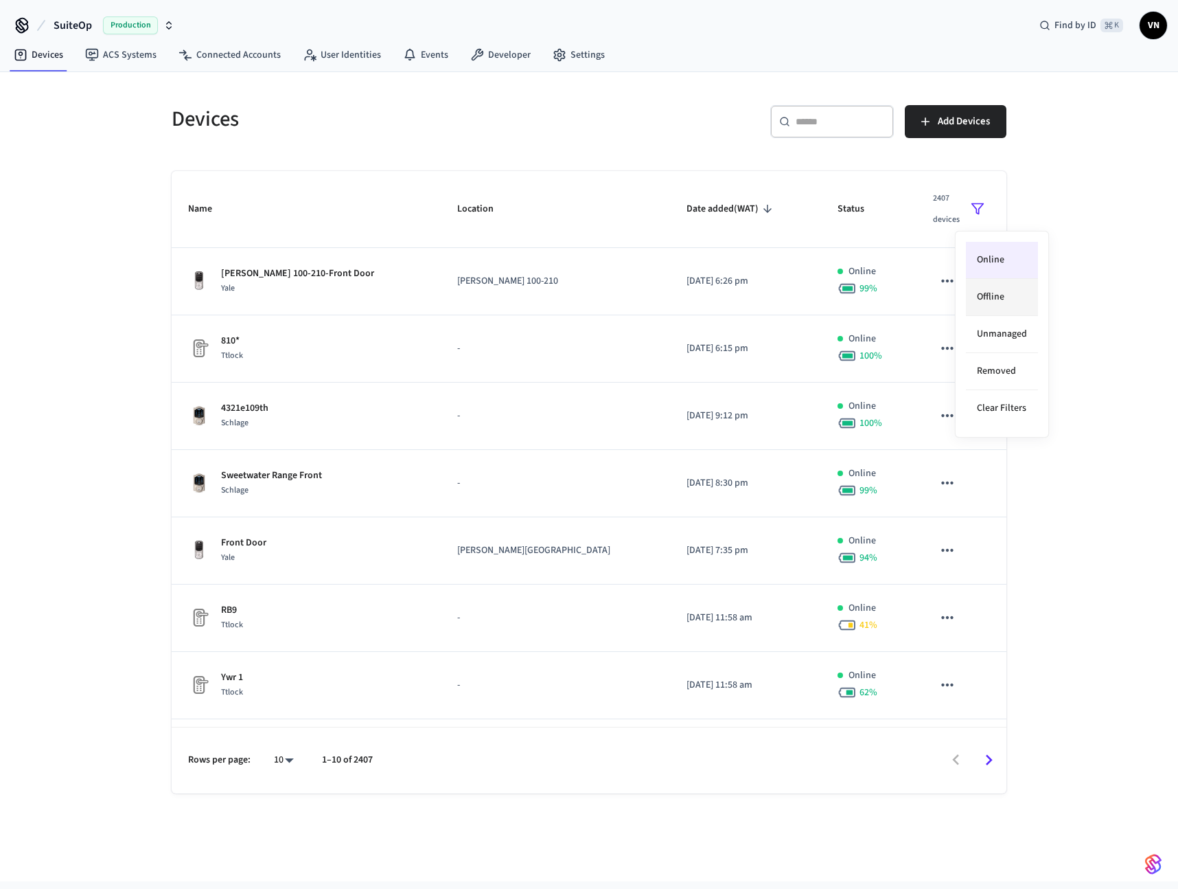
click at [983, 288] on li "Offline" at bounding box center [1002, 297] width 72 height 37
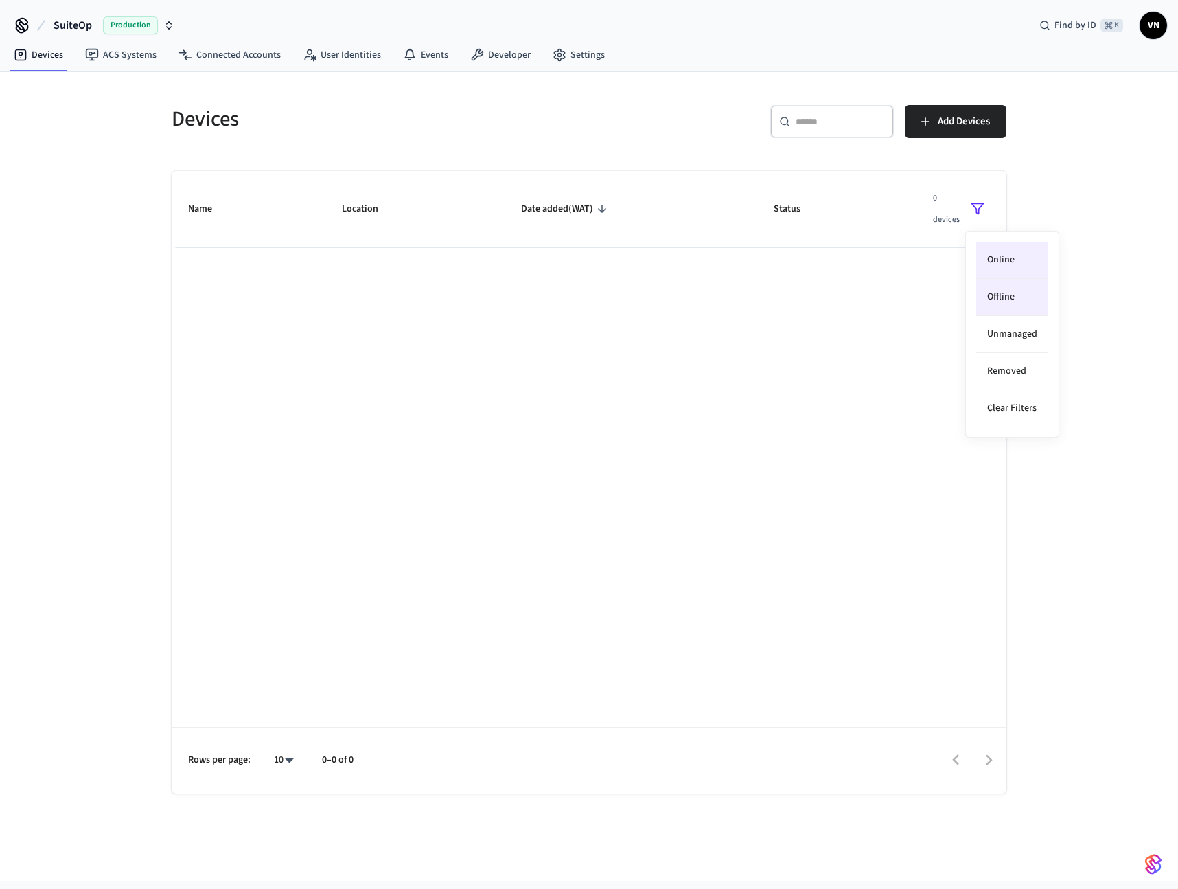
click at [990, 294] on li "Offline" at bounding box center [1012, 297] width 72 height 37
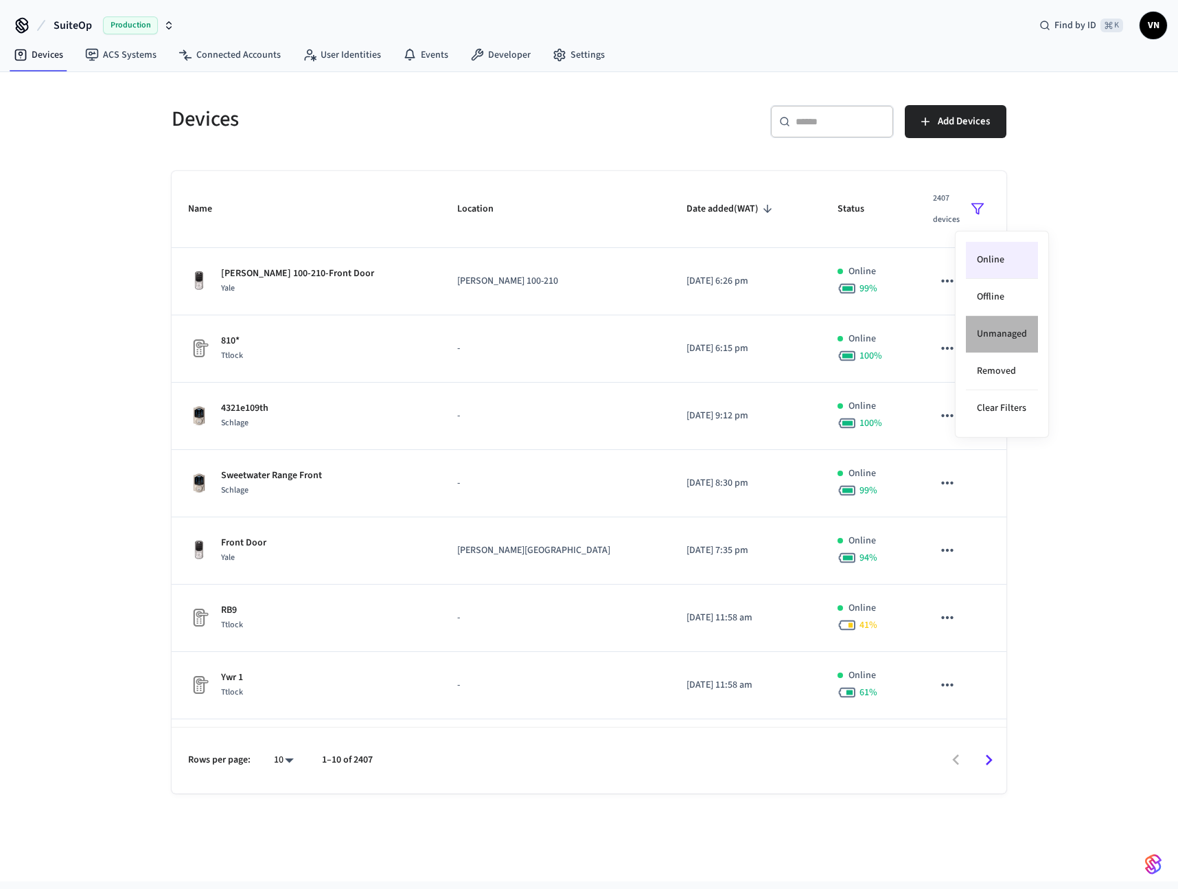
click at [1009, 332] on li "Unmanaged" at bounding box center [1002, 334] width 72 height 37
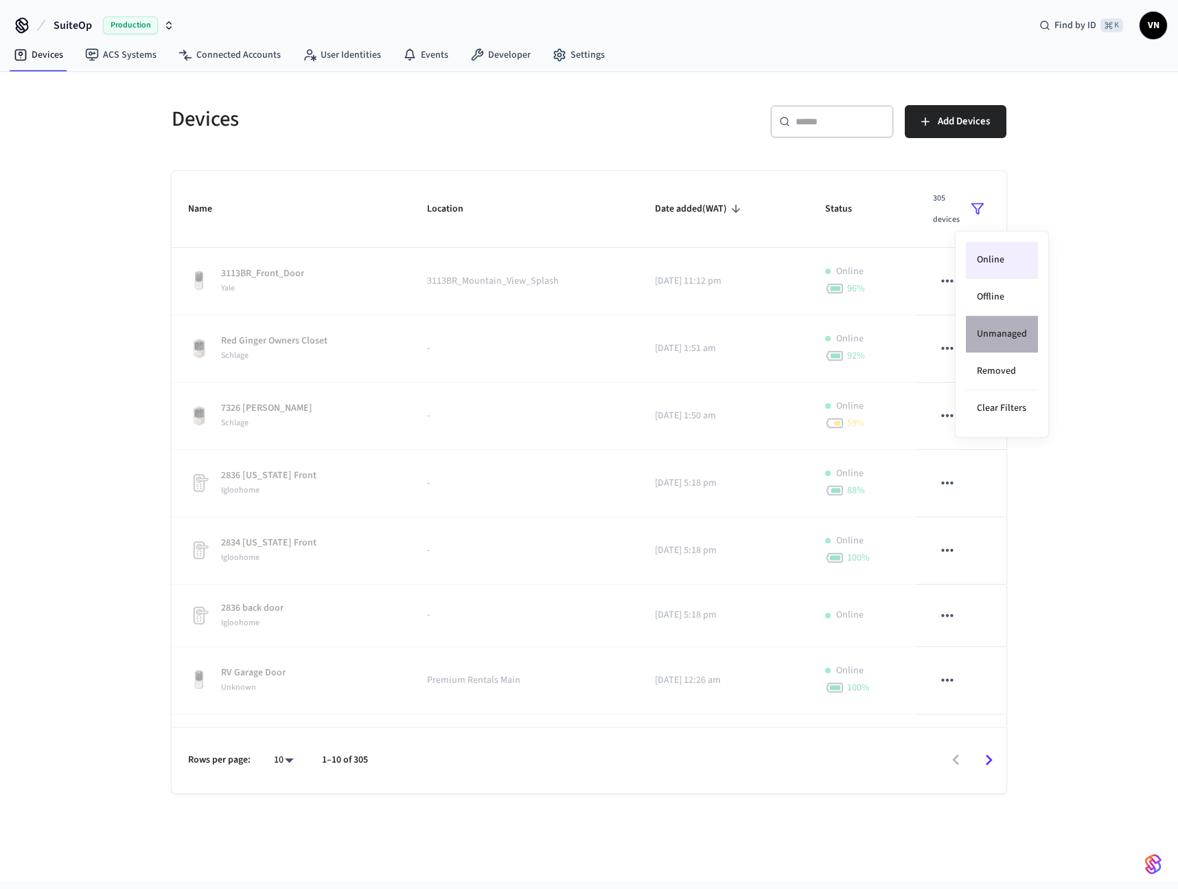
click at [1010, 330] on li "Unmanaged" at bounding box center [1002, 334] width 72 height 37
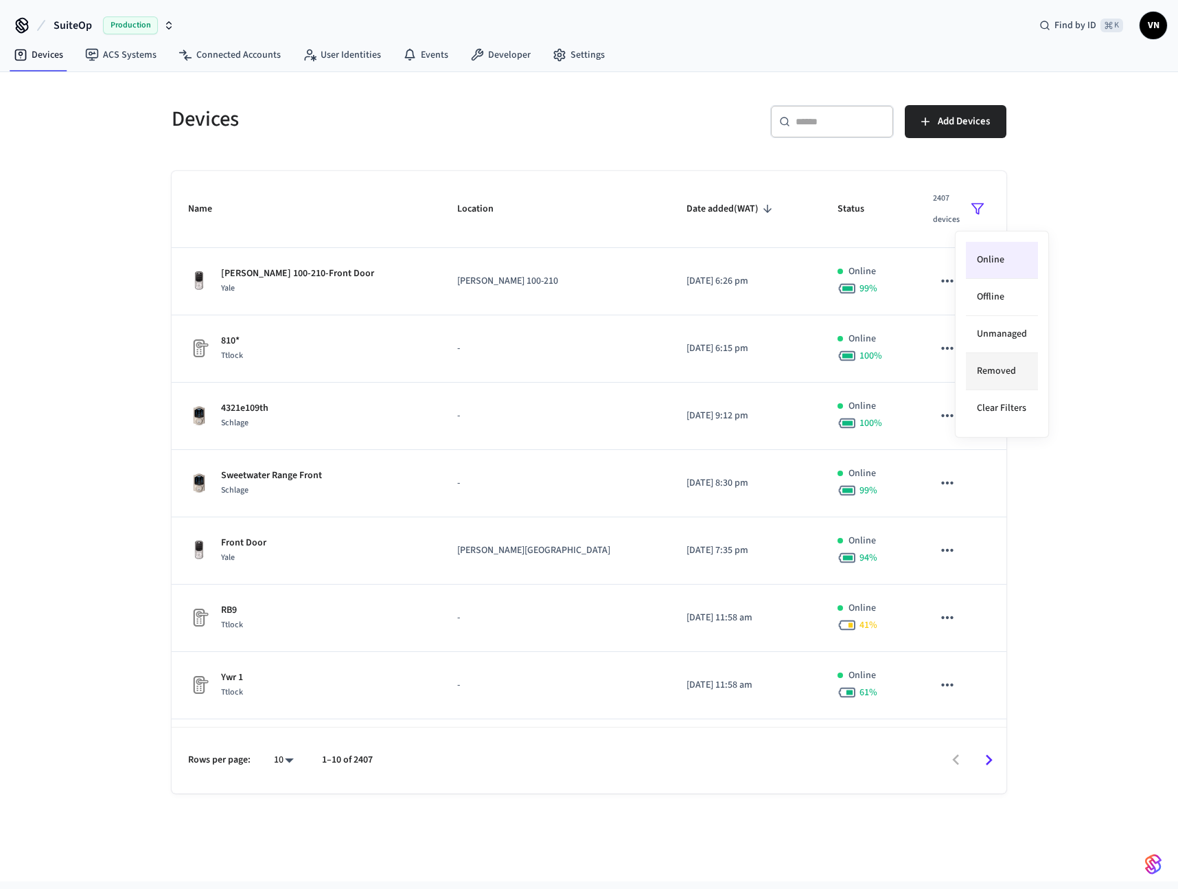
click at [1004, 367] on li "Removed" at bounding box center [1002, 371] width 72 height 37
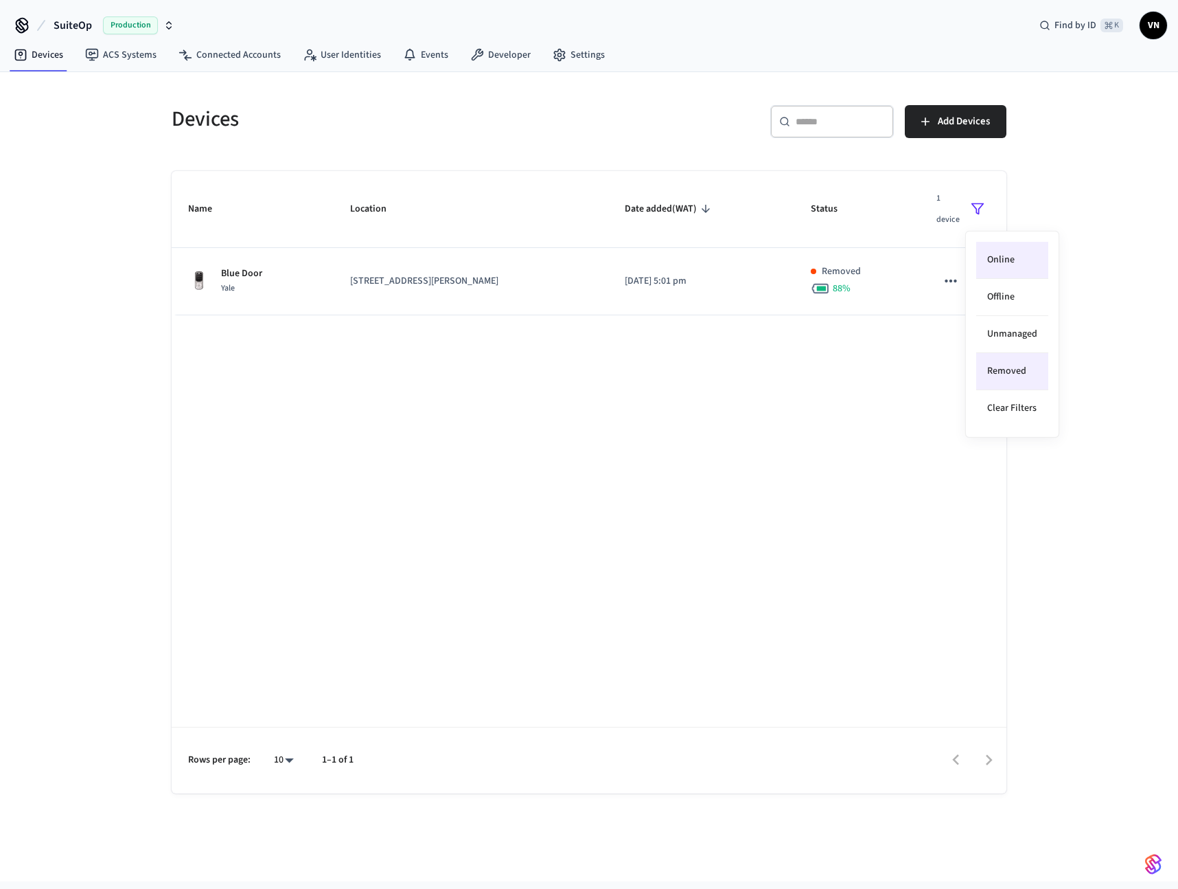
click at [1004, 367] on li "Removed" at bounding box center [1012, 371] width 72 height 37
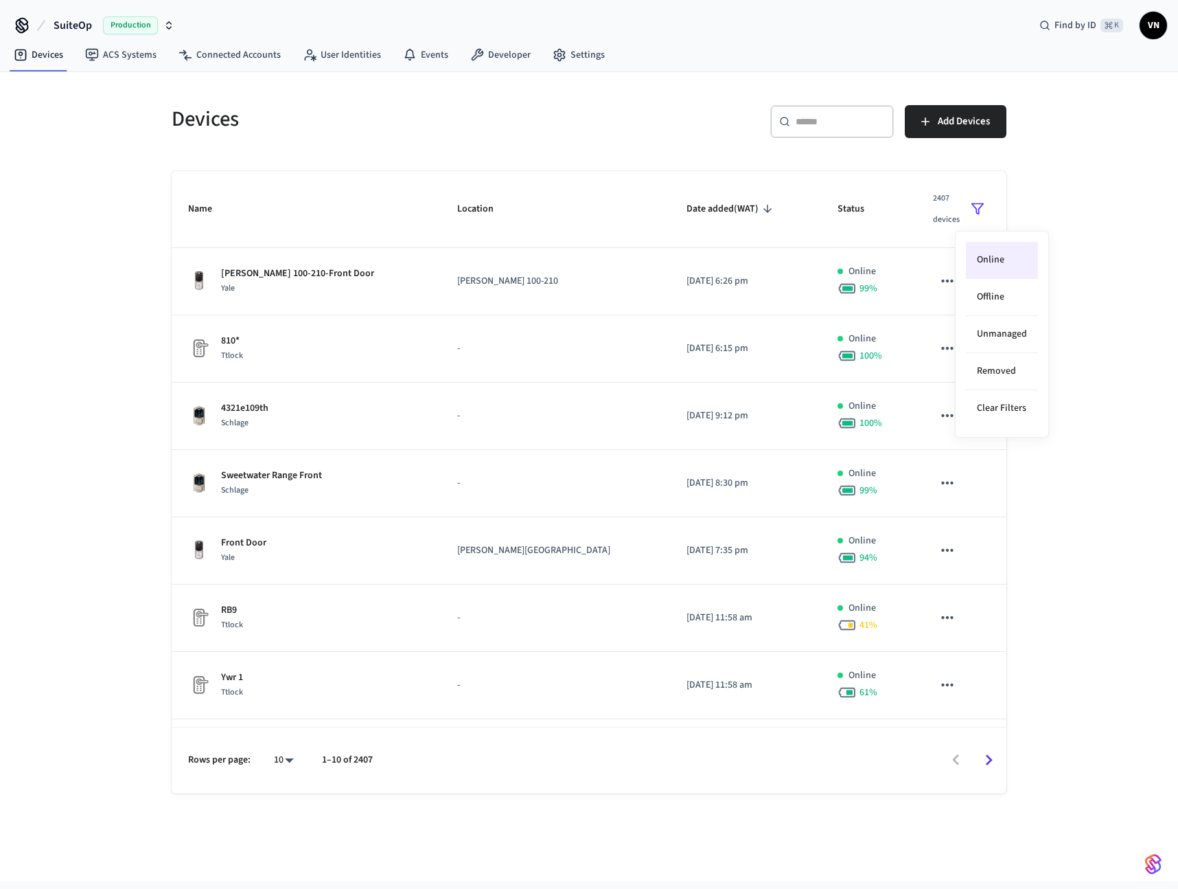
click at [608, 442] on div at bounding box center [589, 444] width 1178 height 889
click at [347, 63] on link "User Identities" at bounding box center [342, 55] width 100 height 25
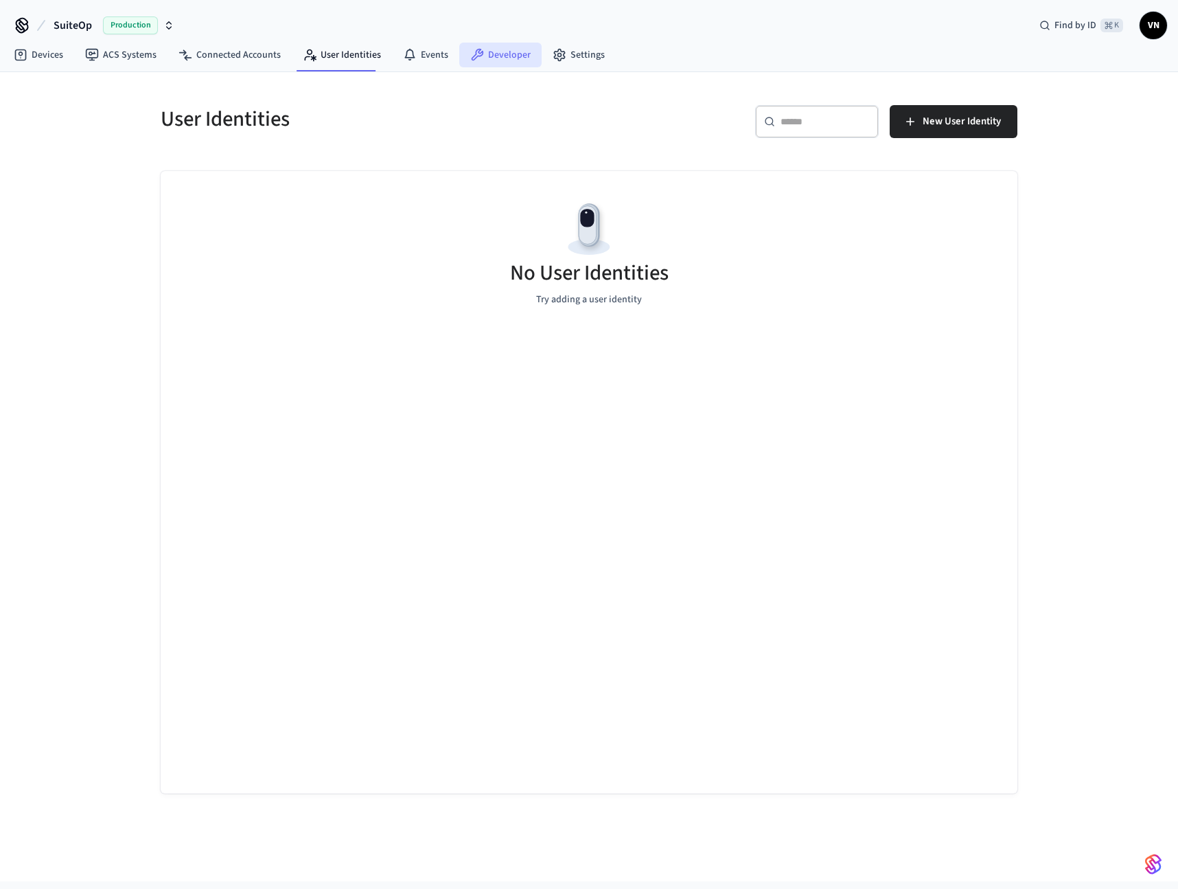
click at [492, 53] on link "Developer" at bounding box center [500, 55] width 82 height 25
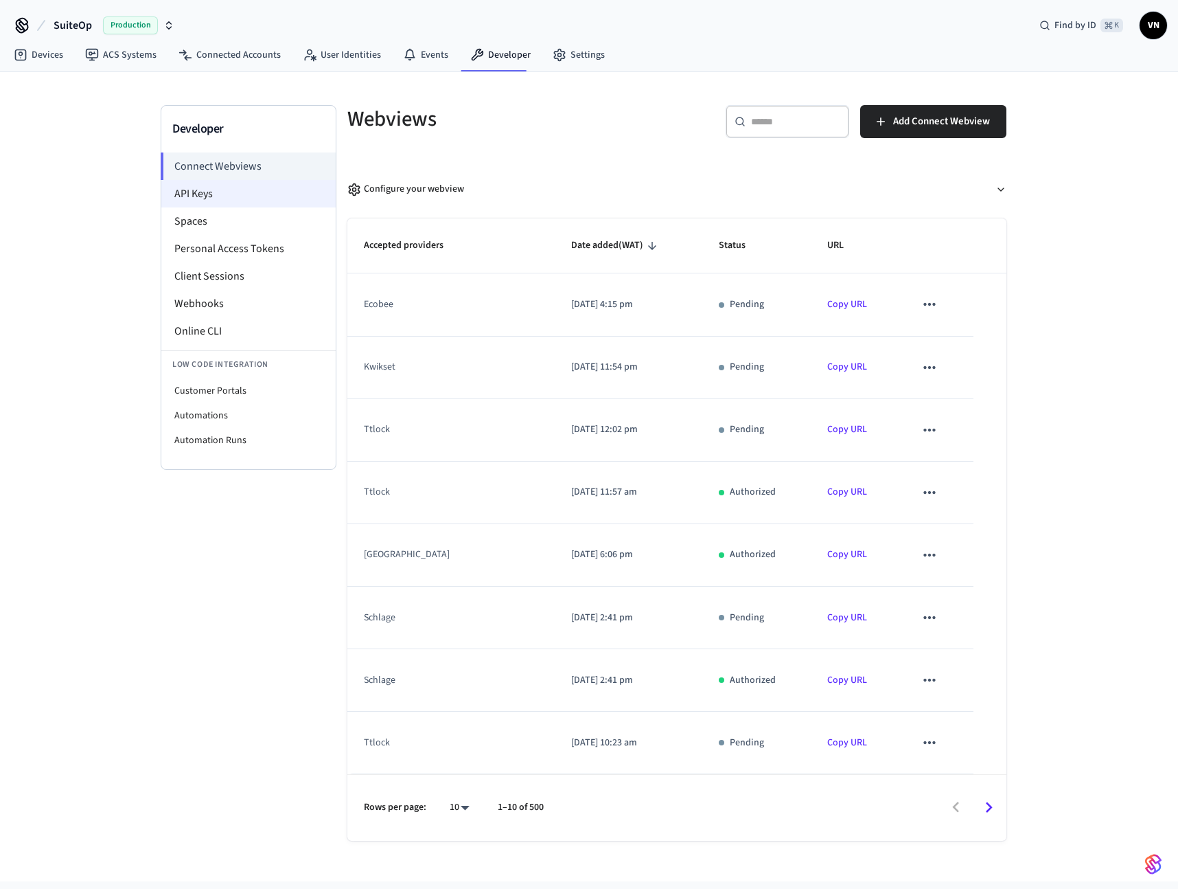
click at [201, 201] on li "API Keys" at bounding box center [248, 193] width 174 height 27
click at [201, 198] on li "API Keys" at bounding box center [248, 193] width 174 height 27
